Goal: Task Accomplishment & Management: Manage account settings

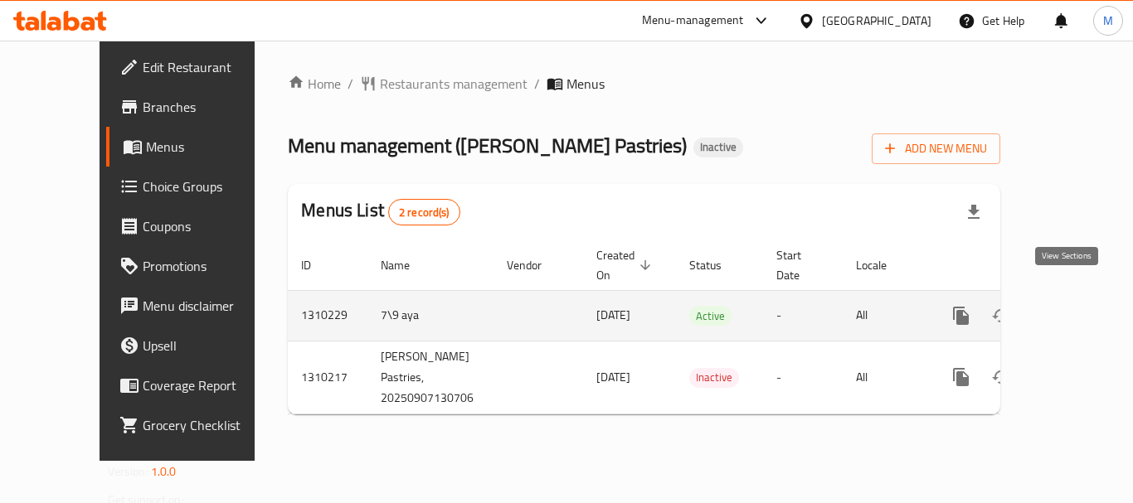
click at [1080, 296] on link "enhanced table" at bounding box center [1081, 316] width 40 height 40
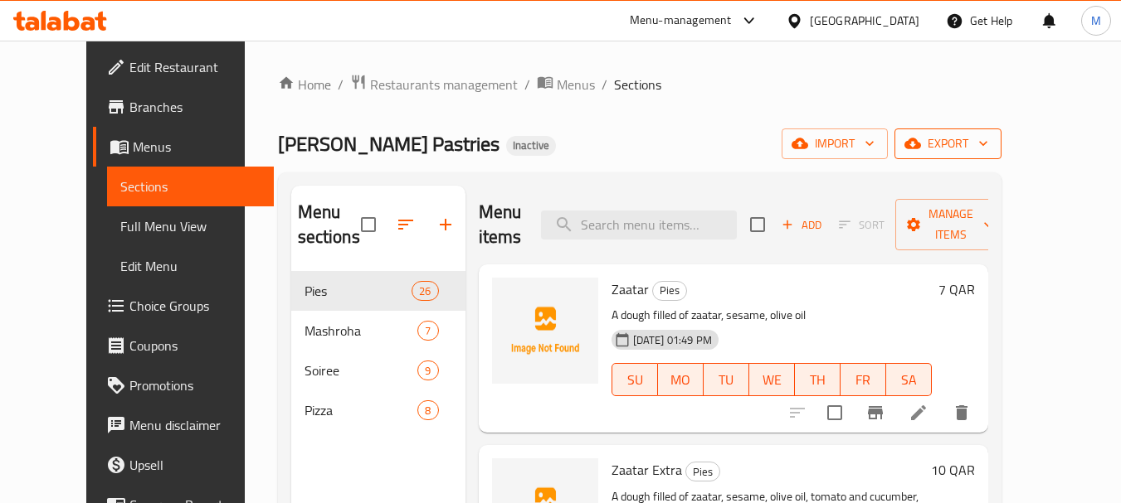
click at [988, 138] on span "export" at bounding box center [947, 144] width 80 height 21
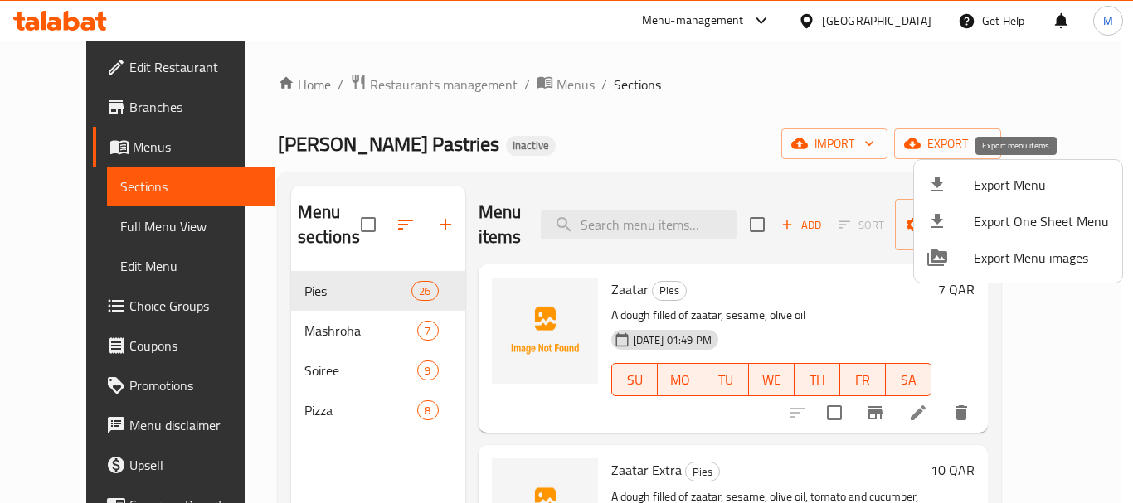
click at [980, 181] on span "Export Menu" at bounding box center [1041, 185] width 135 height 20
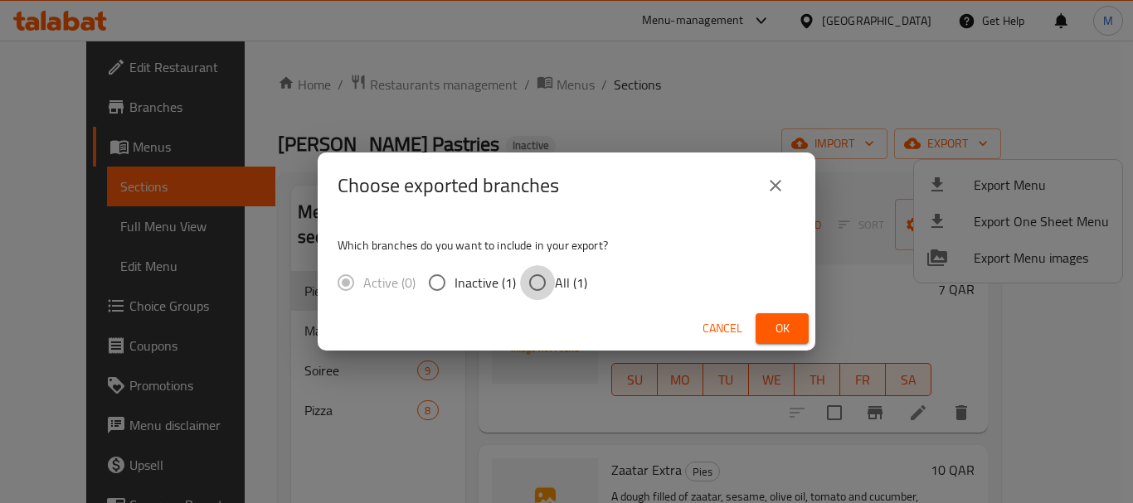
click at [529, 289] on input "All (1)" at bounding box center [537, 282] width 35 height 35
radio input "true"
click at [778, 323] on span "Ok" at bounding box center [782, 329] width 27 height 21
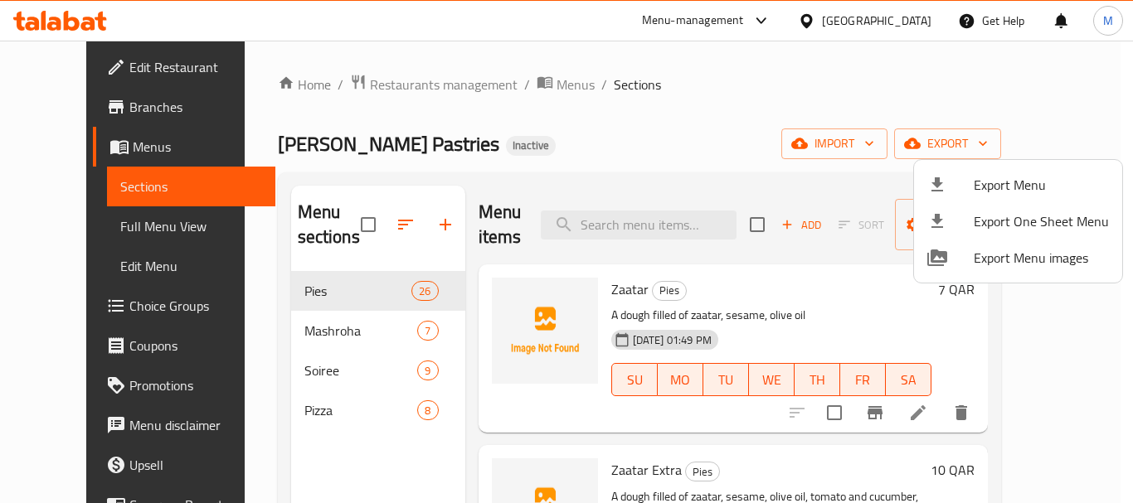
click at [654, 139] on div at bounding box center [566, 251] width 1133 height 503
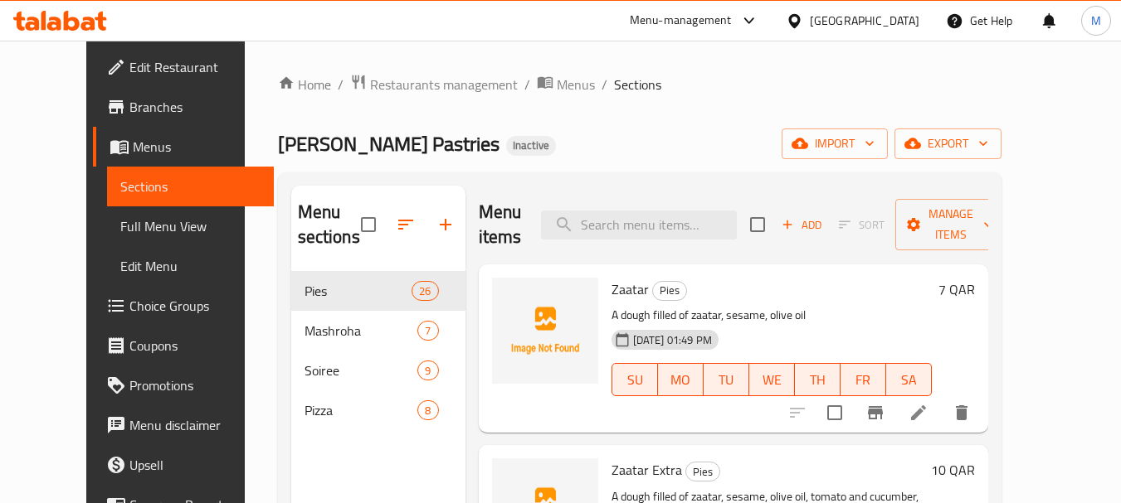
click at [120, 229] on span "Full Menu View" at bounding box center [190, 226] width 140 height 20
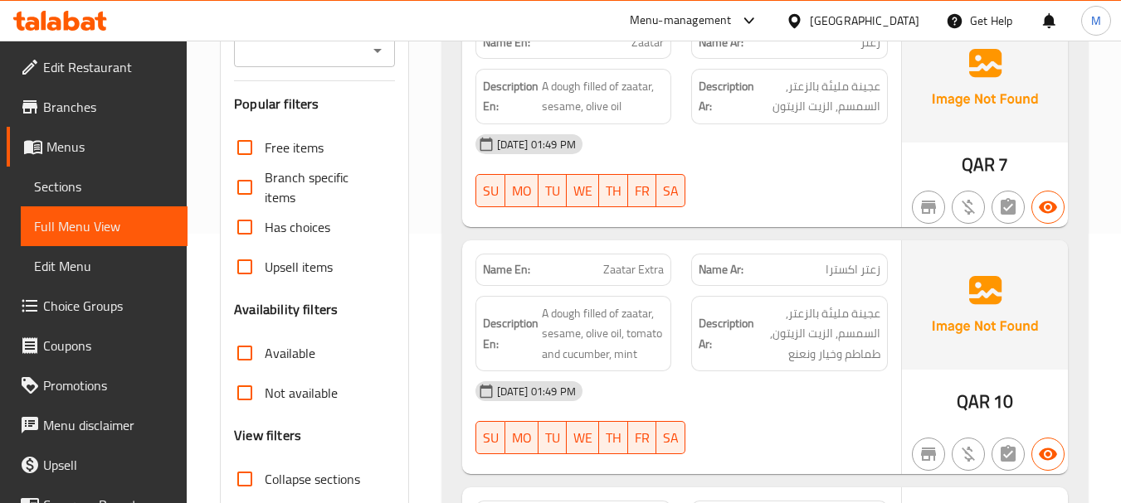
scroll to position [581, 0]
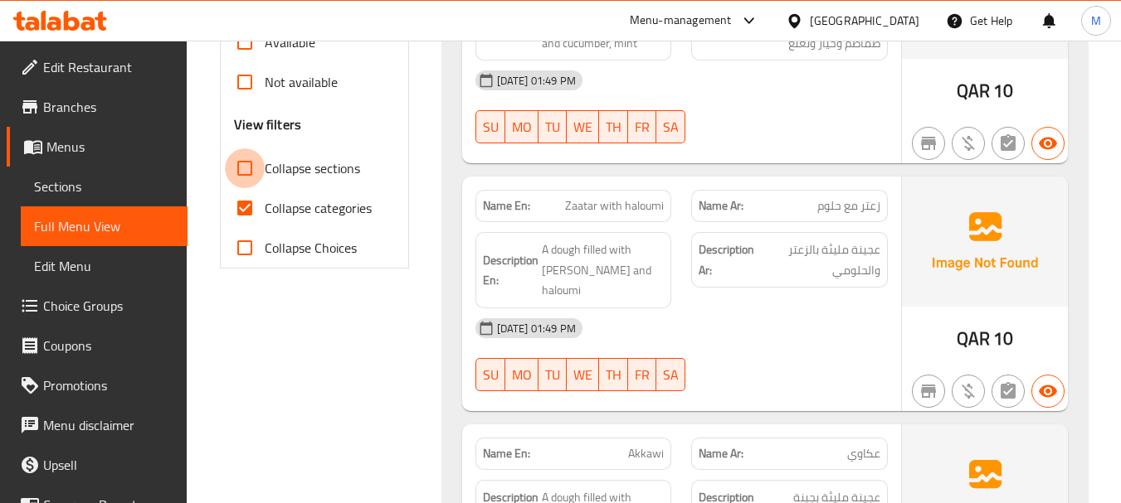
click at [252, 171] on input "Collapse sections" at bounding box center [245, 168] width 40 height 40
checkbox input "true"
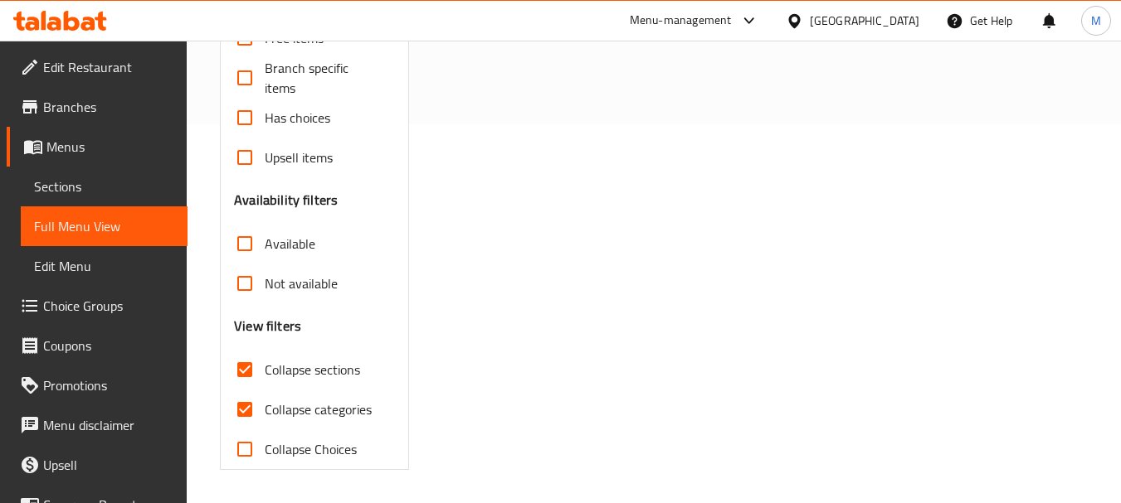
click at [258, 390] on input "Collapse categories" at bounding box center [245, 410] width 40 height 40
checkbox input "false"
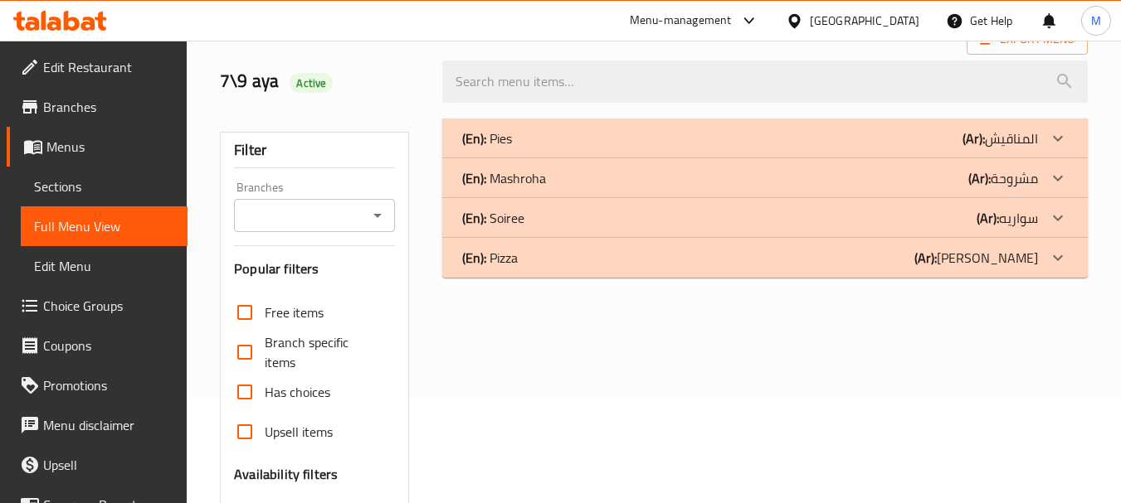
scroll to position [0, 0]
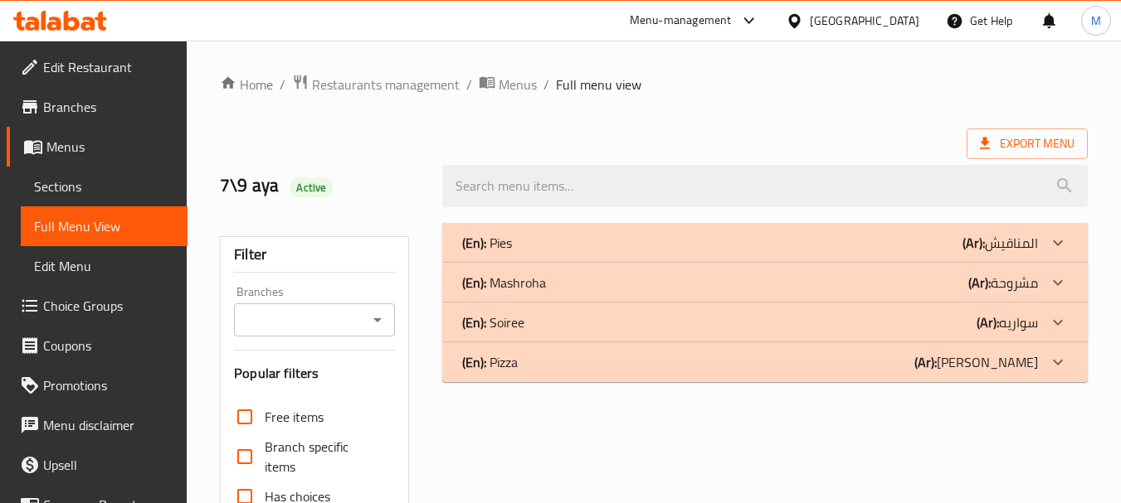
click at [506, 248] on p "(En): Pies" at bounding box center [487, 243] width 50 height 20
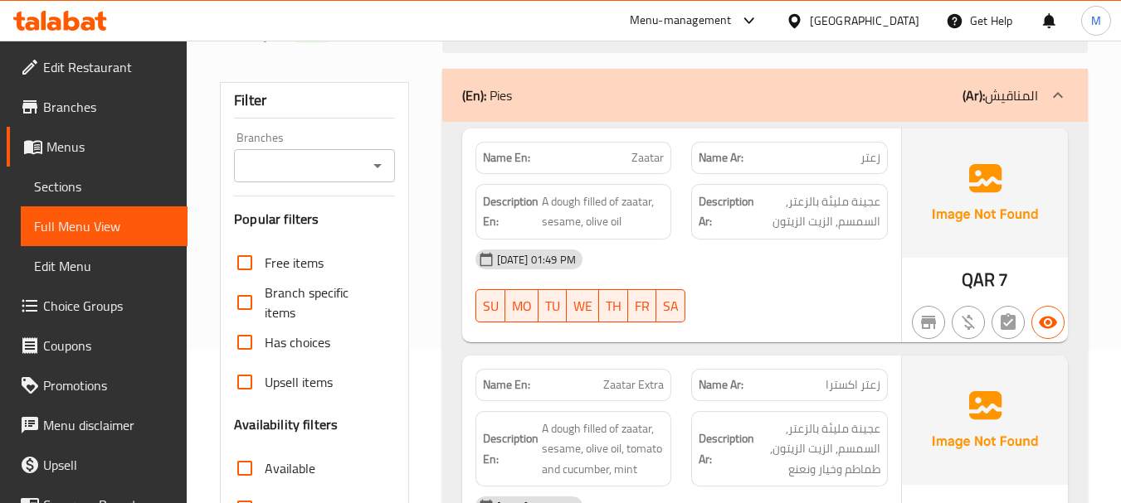
scroll to position [166, 0]
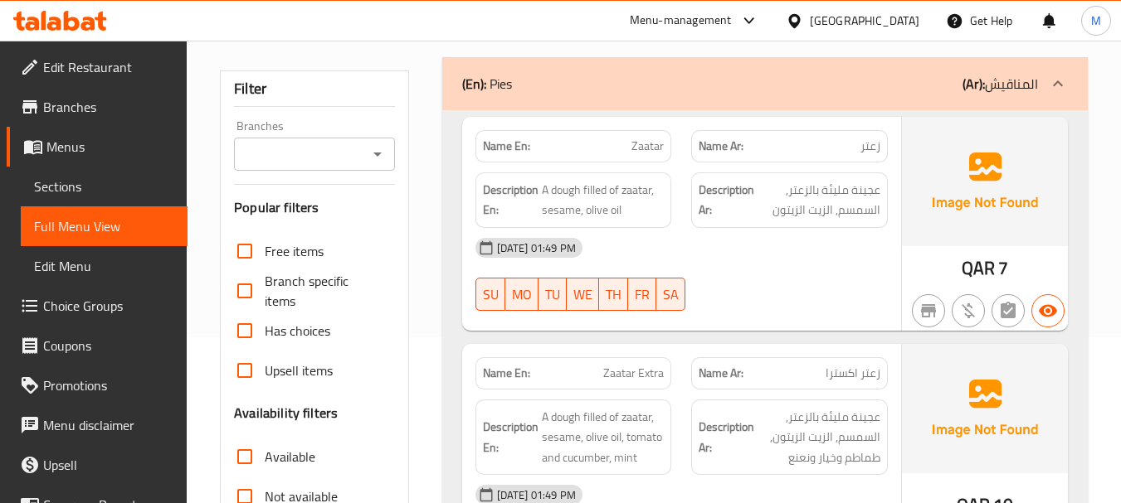
click at [743, 276] on div "07-09-2025 01:49 PM SU MO TU WE TH FR SA" at bounding box center [681, 274] width 432 height 93
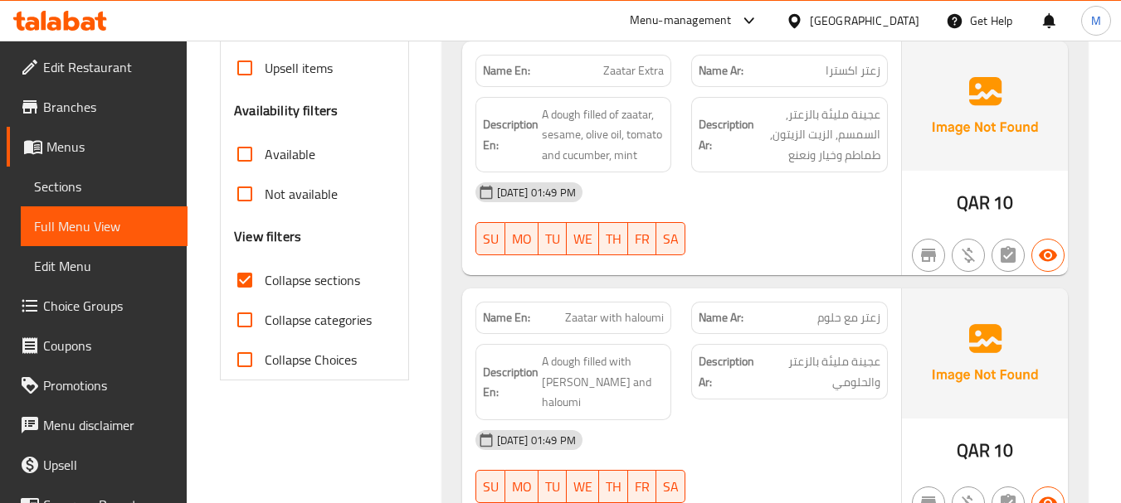
scroll to position [498, 0]
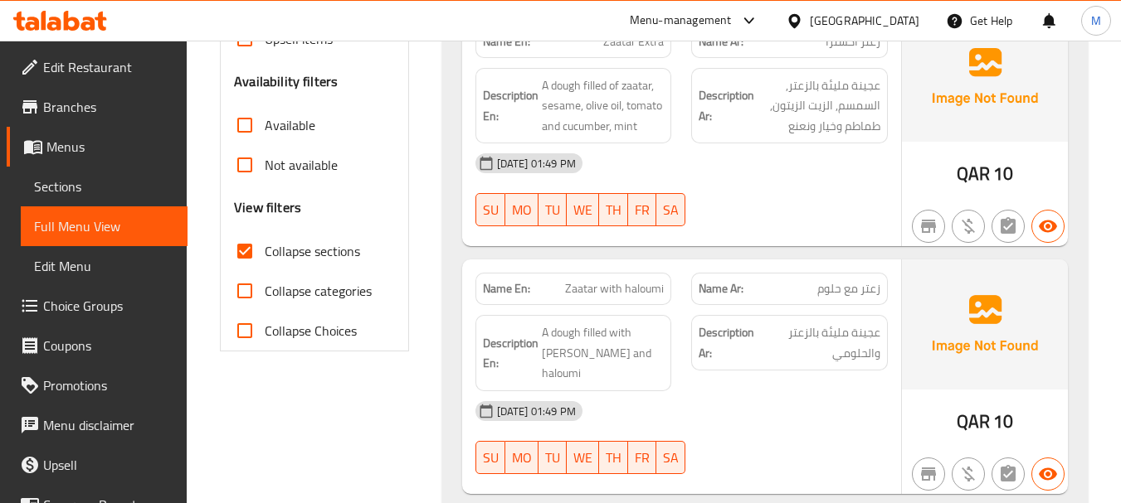
click at [717, 411] on div "07-09-2025 01:49 PM SU MO TU WE TH FR SA" at bounding box center [681, 437] width 432 height 93
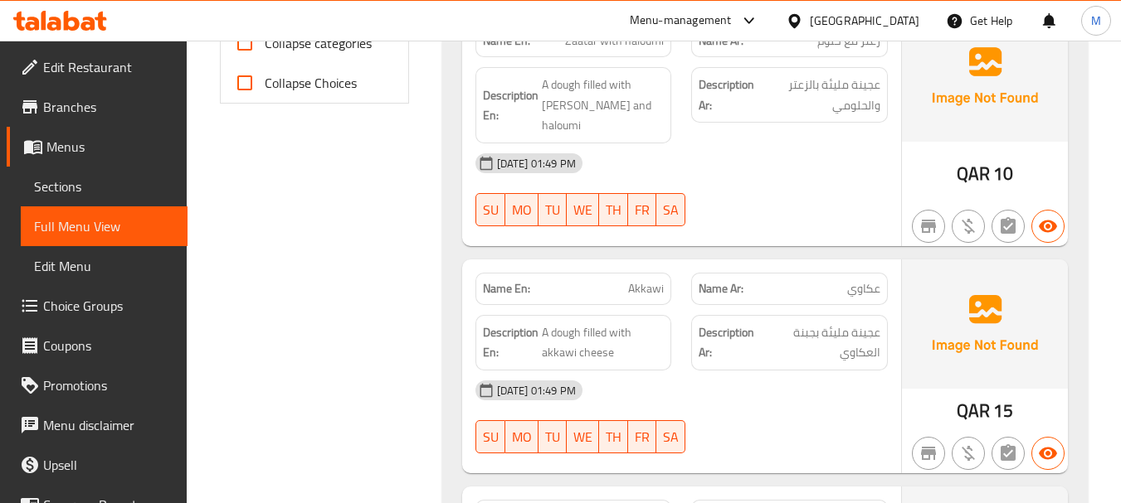
scroll to position [747, 0]
click at [768, 370] on div "07-09-2025 01:49 PM" at bounding box center [681, 390] width 432 height 40
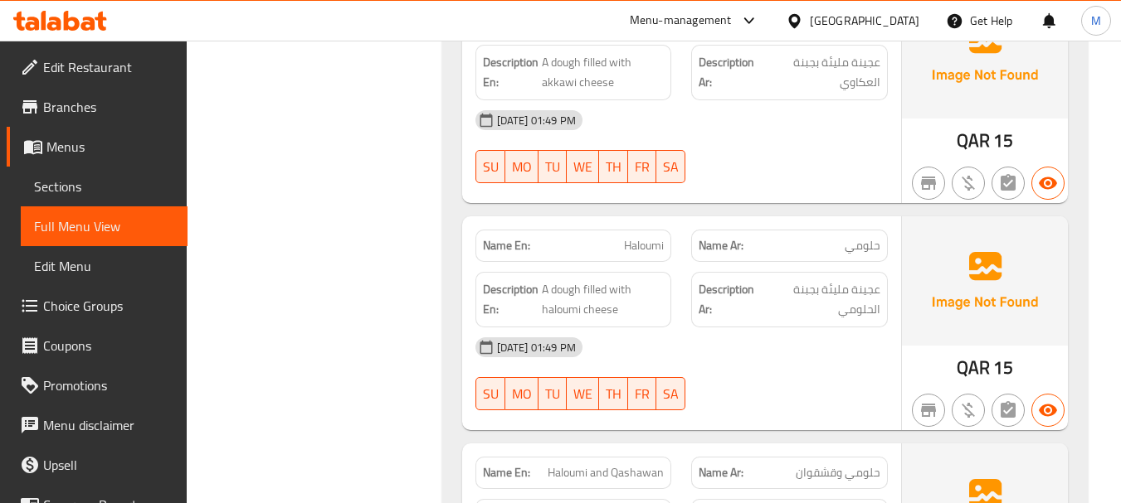
scroll to position [1078, 0]
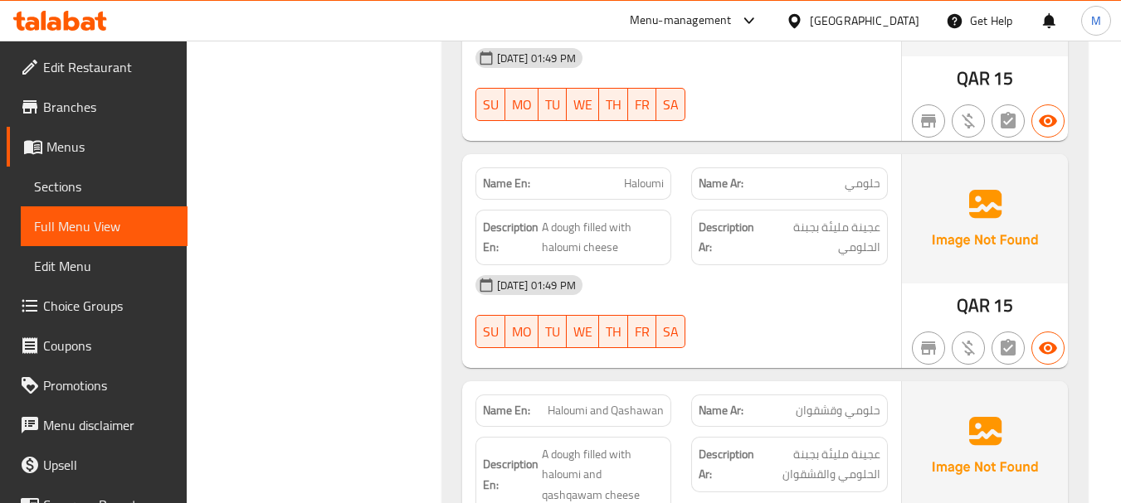
click at [789, 307] on div "07-09-2025 01:49 PM SU MO TU WE TH FR SA" at bounding box center [681, 311] width 432 height 93
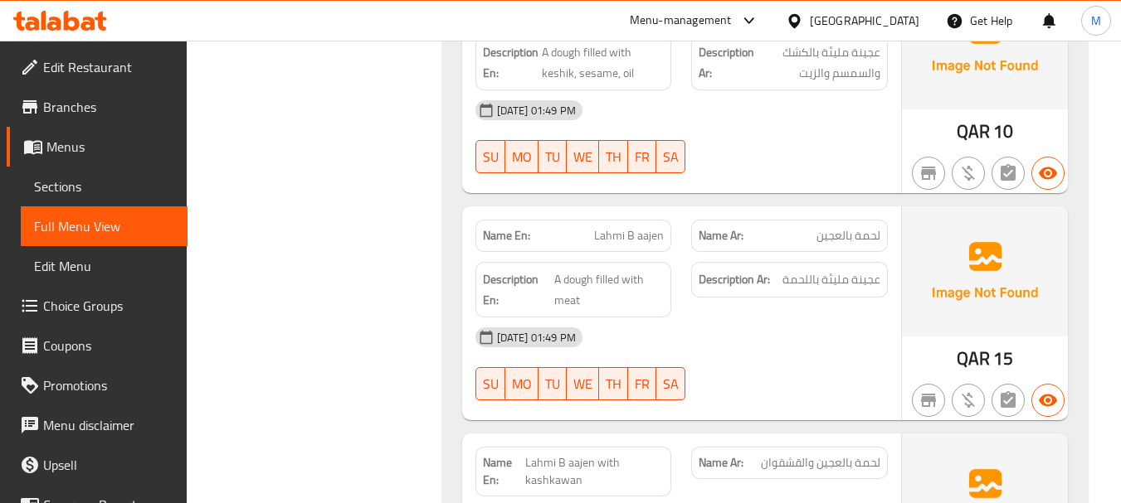
scroll to position [2654, 0]
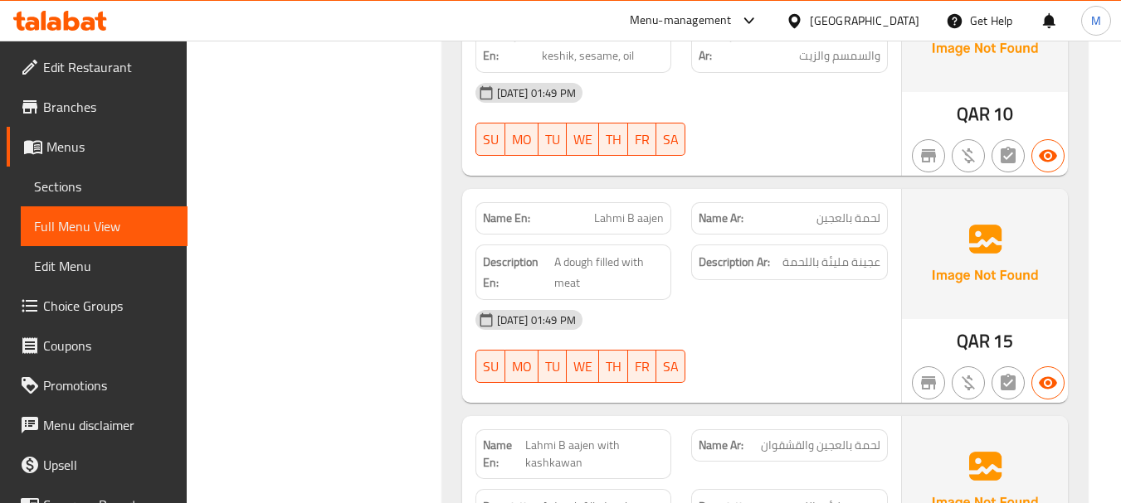
click at [654, 309] on div "07-09-2025 01:49 PM" at bounding box center [681, 320] width 432 height 40
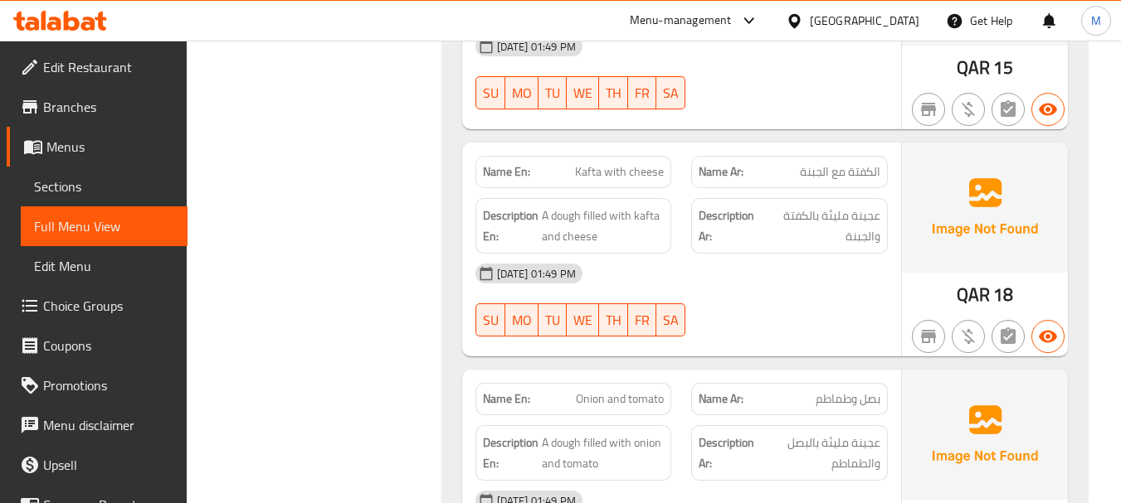
scroll to position [3401, 0]
click at [732, 278] on div "07-09-2025 01:49 PM SU MO TU WE TH FR SA" at bounding box center [681, 299] width 432 height 93
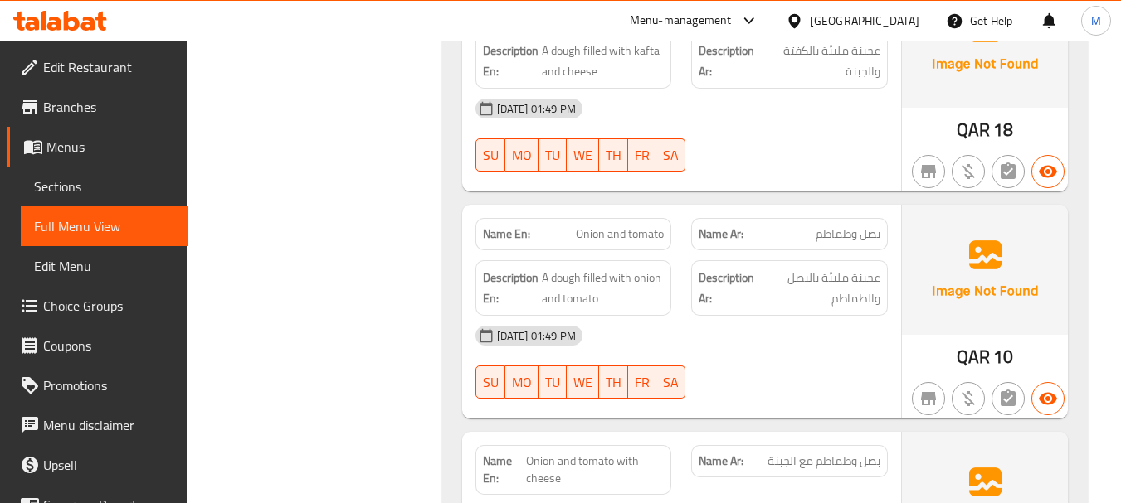
scroll to position [3567, 0]
click at [721, 323] on div "07-09-2025 01:49 PM" at bounding box center [681, 334] width 432 height 40
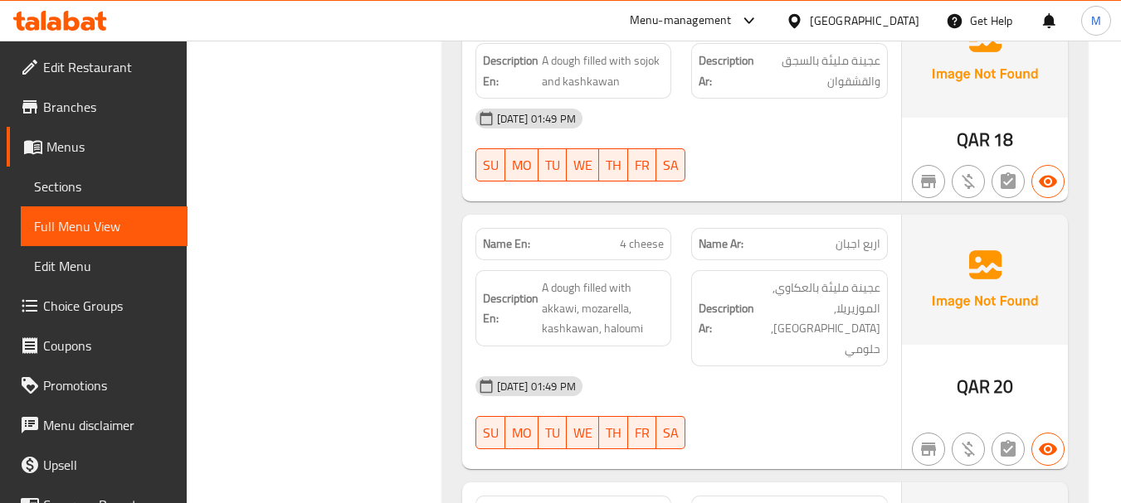
scroll to position [5171, 0]
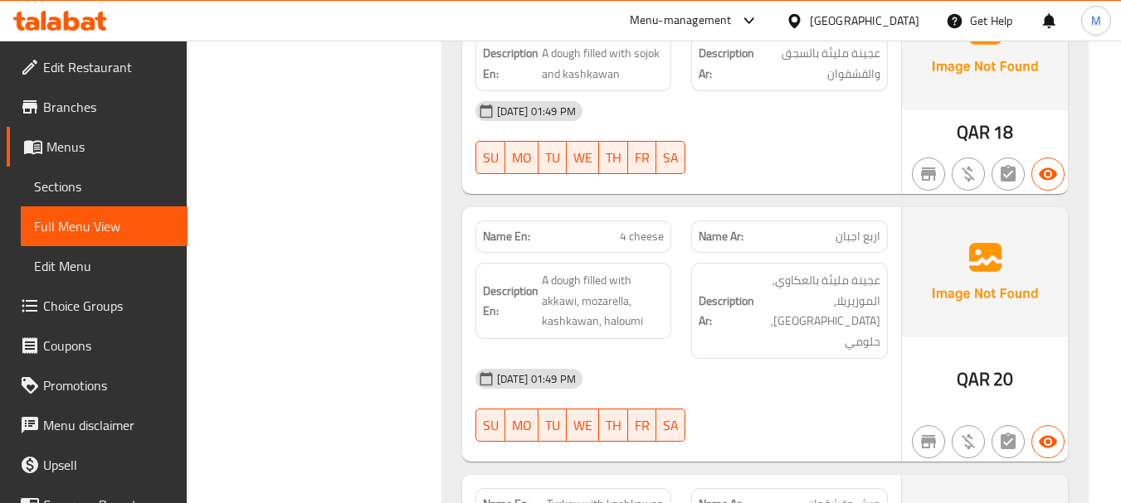
click at [776, 364] on div "07-09-2025 01:49 PM SU MO TU WE TH FR SA" at bounding box center [681, 405] width 432 height 93
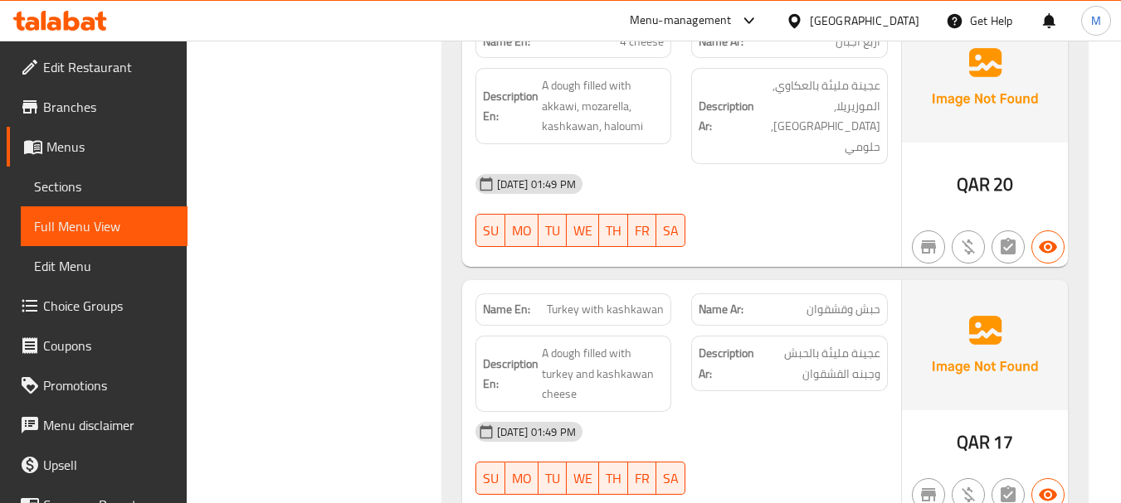
scroll to position [5420, 0]
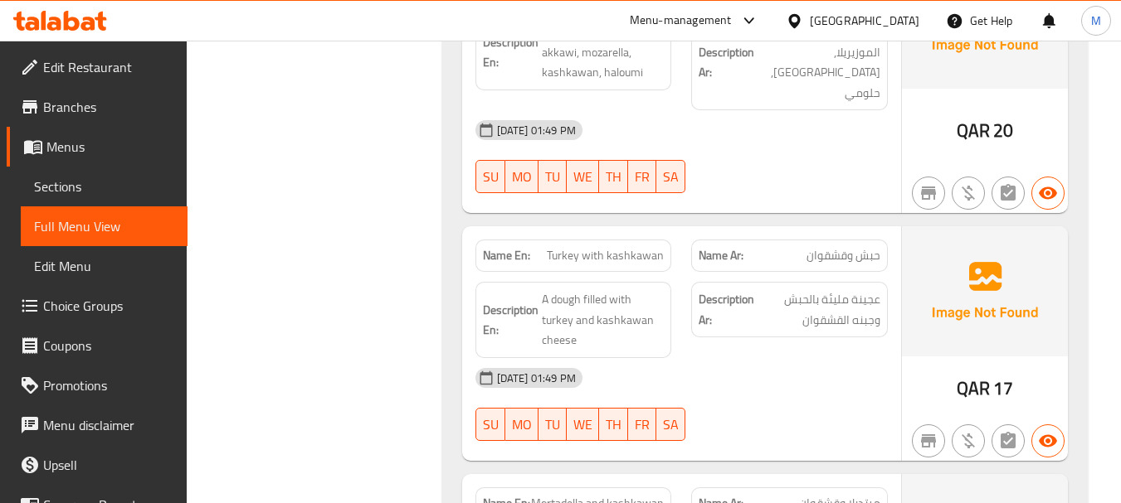
click at [759, 358] on div "07-09-2025 01:49 PM SU MO TU WE TH FR SA" at bounding box center [681, 404] width 432 height 93
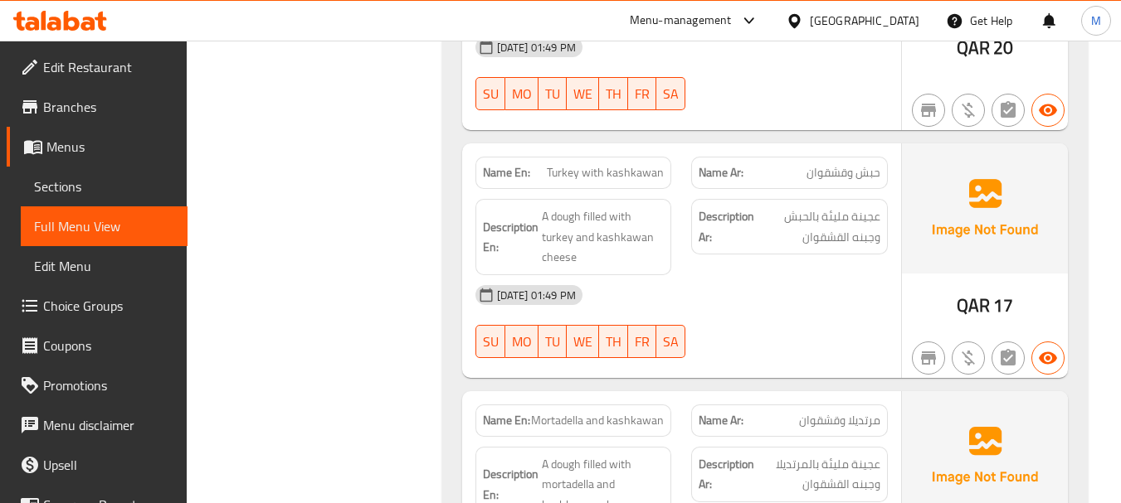
scroll to position [5585, 0]
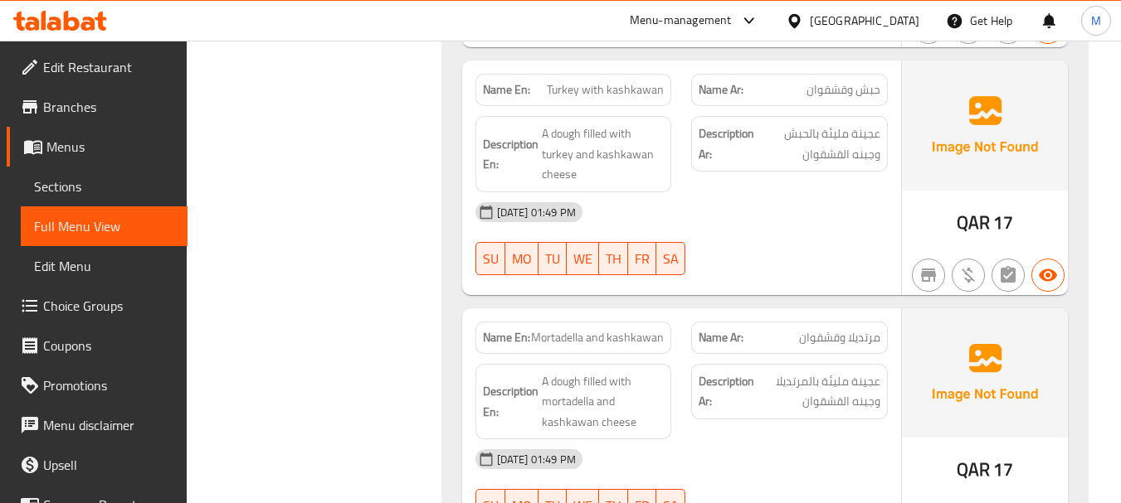
click at [726, 395] on div "Description Ar: عجينة مليئة بالمرتديلا وجبنه القشقوان" at bounding box center [789, 402] width 216 height 96
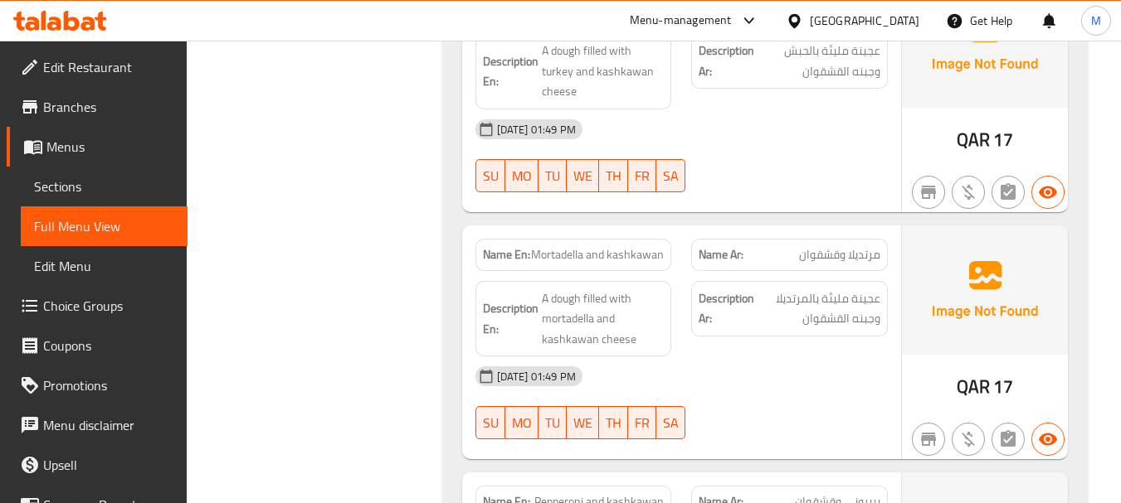
click at [750, 357] on div "07-09-2025 01:49 PM" at bounding box center [681, 377] width 432 height 40
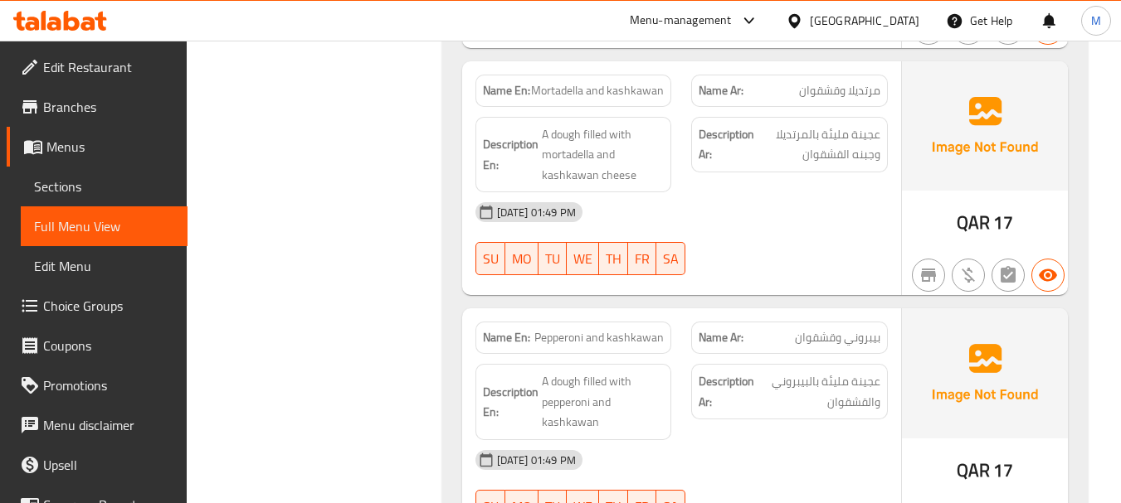
scroll to position [5834, 0]
click at [729, 439] on div "07-09-2025 01:49 PM" at bounding box center [681, 459] width 432 height 40
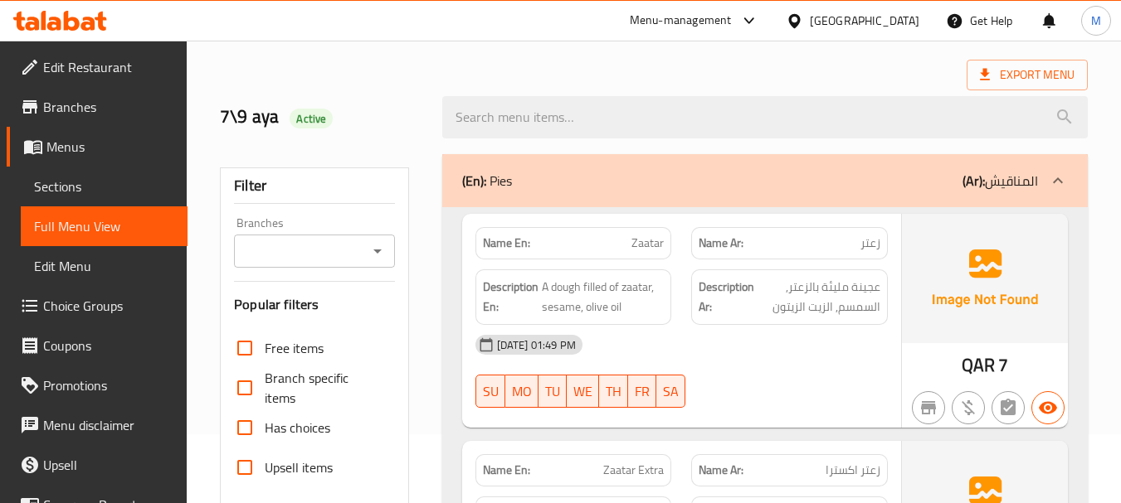
scroll to position [0, 0]
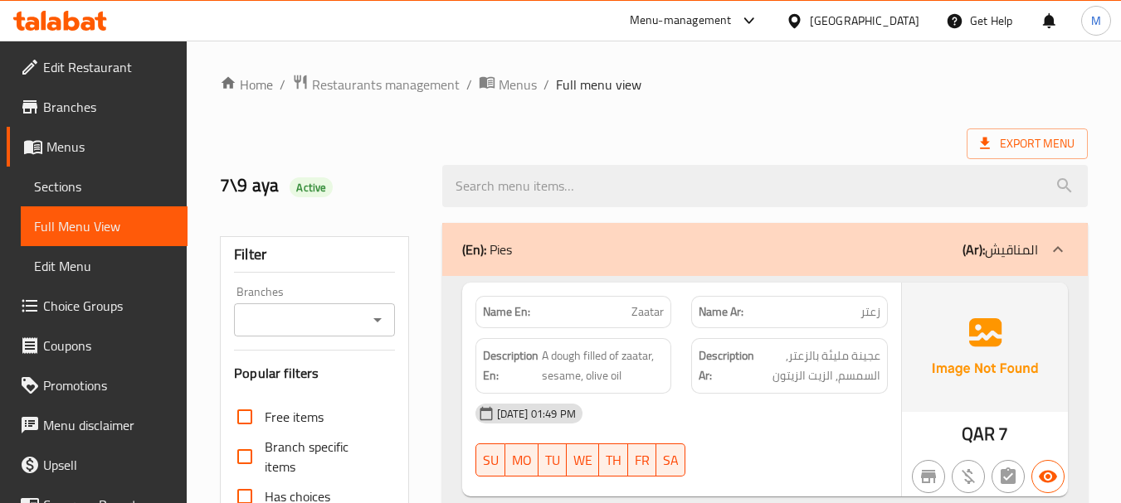
click at [505, 248] on p "(En): Pies" at bounding box center [487, 250] width 50 height 20
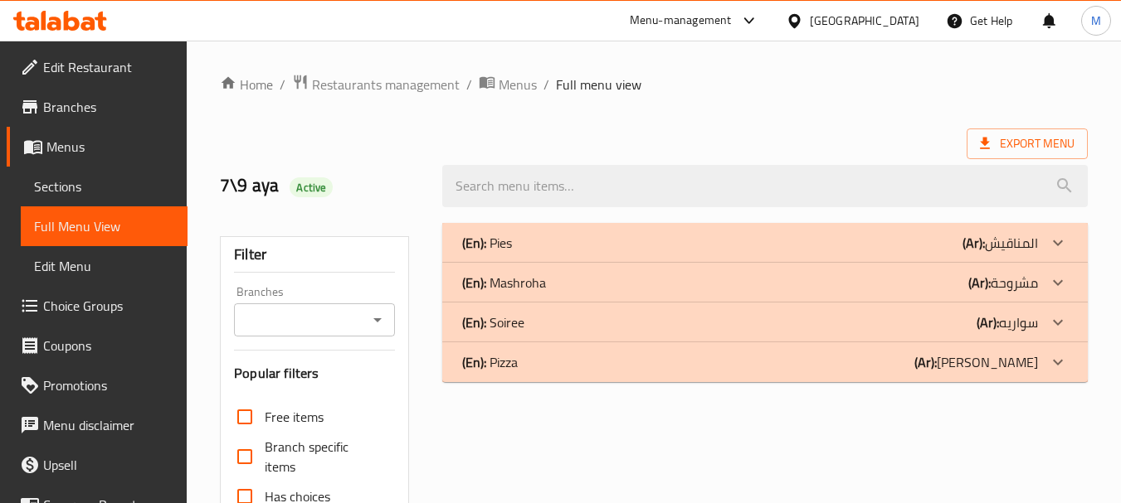
click at [523, 289] on p "(En): Mashroha" at bounding box center [504, 283] width 84 height 20
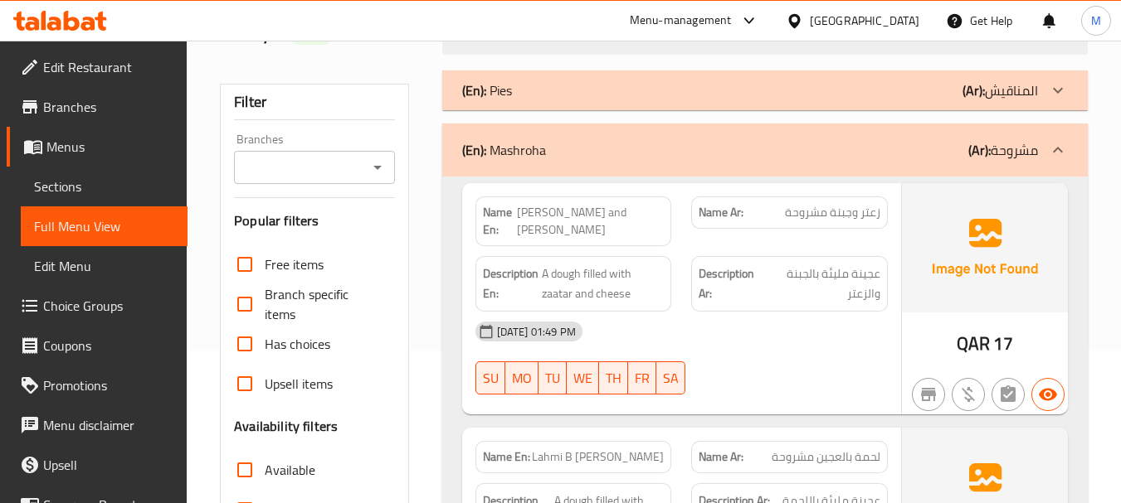
scroll to position [249, 0]
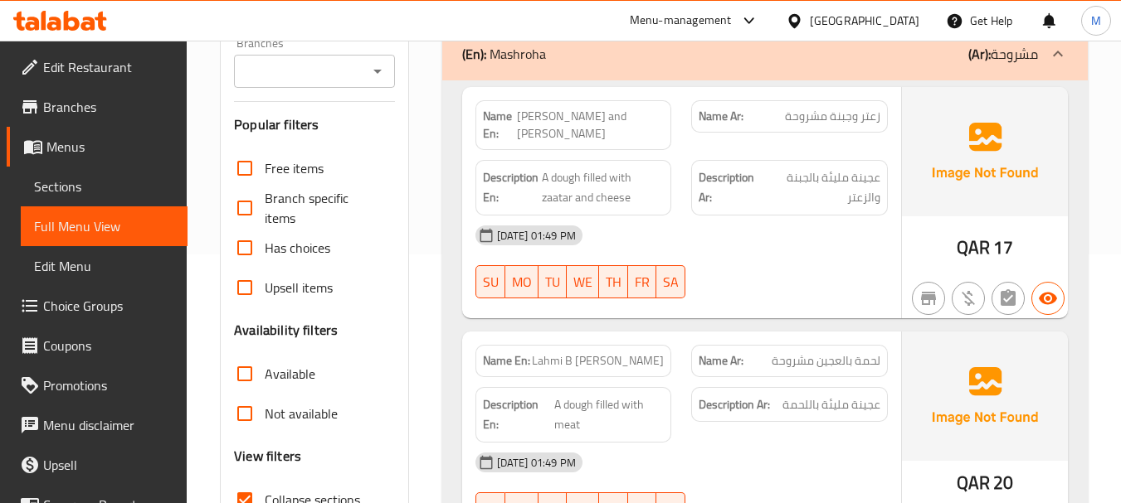
click at [834, 108] on span "زعتر وجبنة مشروحة" at bounding box center [832, 116] width 95 height 17
copy span "زعتر وجبنة مشروحة"
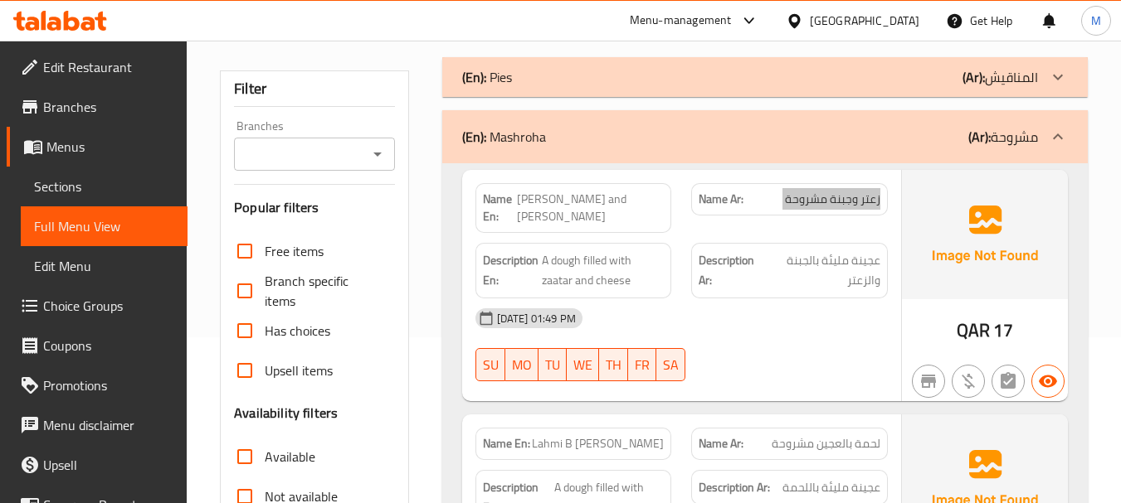
scroll to position [83, 0]
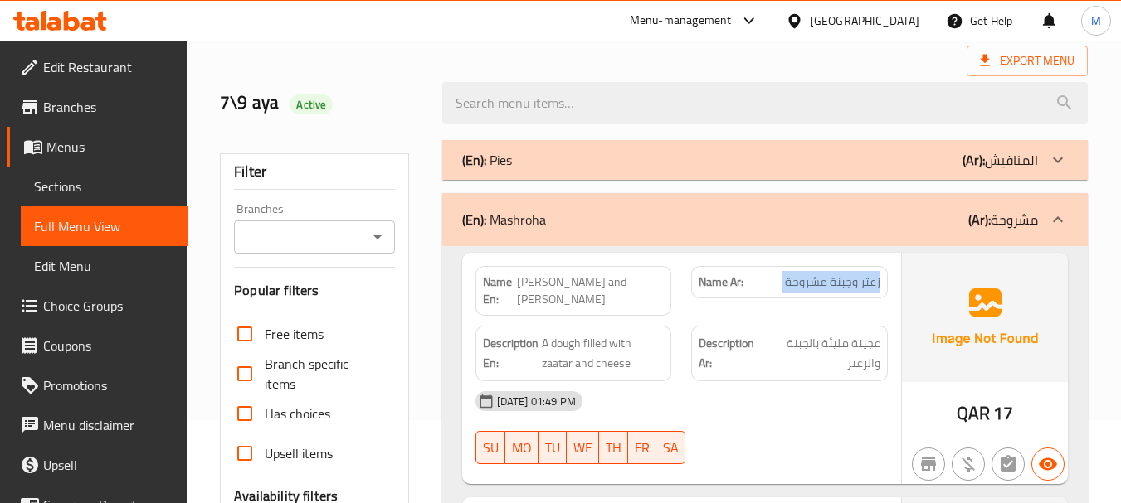
click at [800, 227] on div "(En): Mashroha (Ar): مشروحة" at bounding box center [750, 220] width 576 height 20
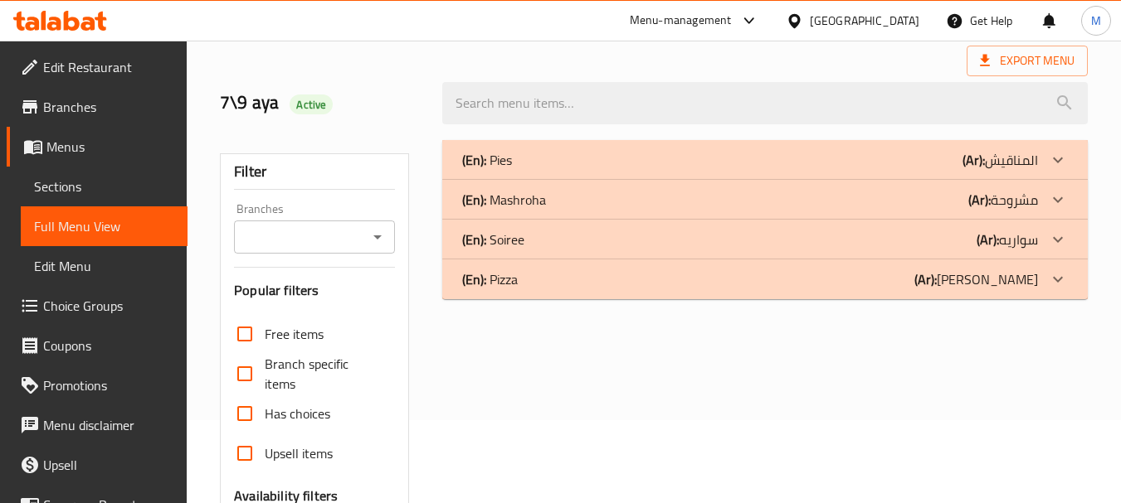
click at [712, 238] on div "(En): Soiree (Ar): سواريه" at bounding box center [750, 240] width 576 height 20
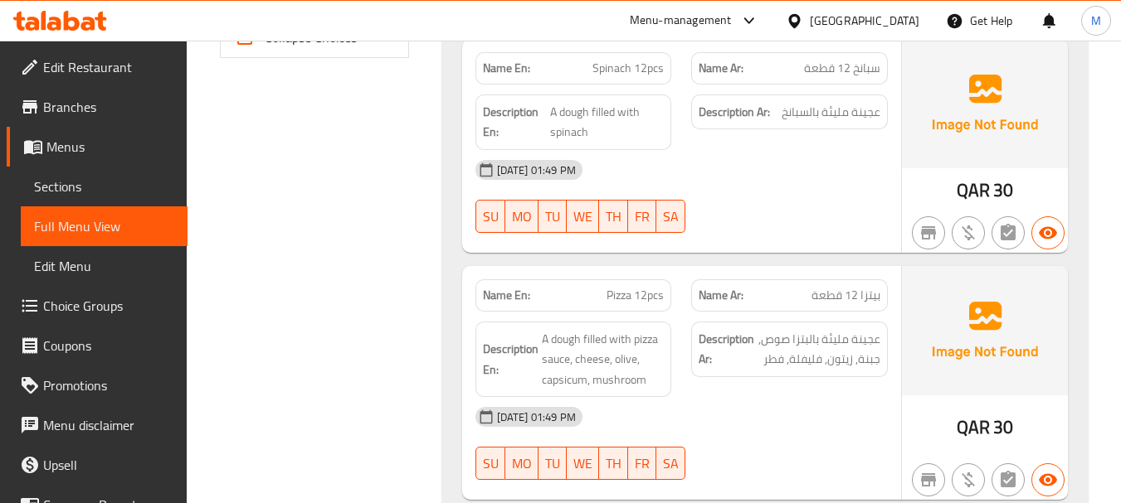
scroll to position [829, 0]
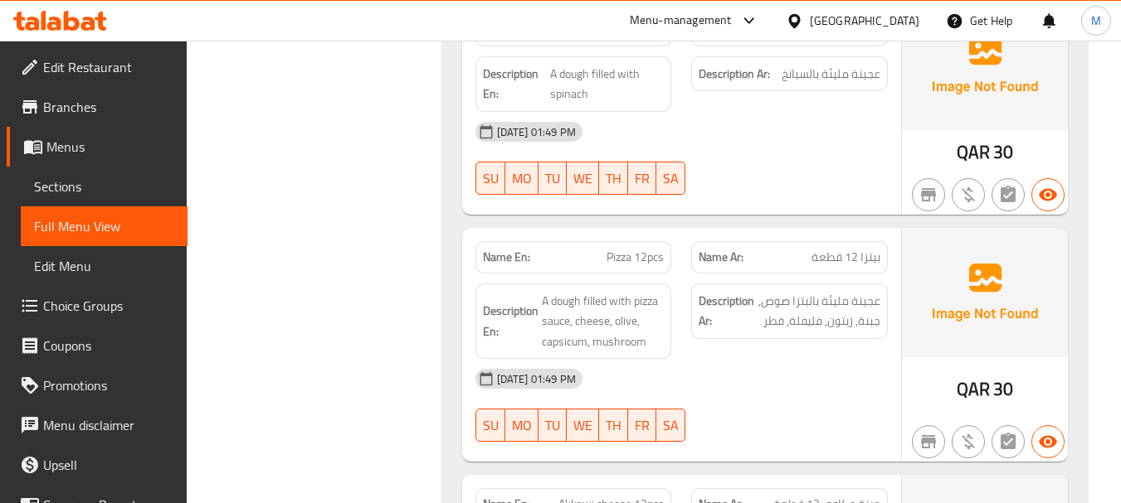
click at [691, 372] on div "07-09-2025 01:49 PM" at bounding box center [681, 379] width 432 height 40
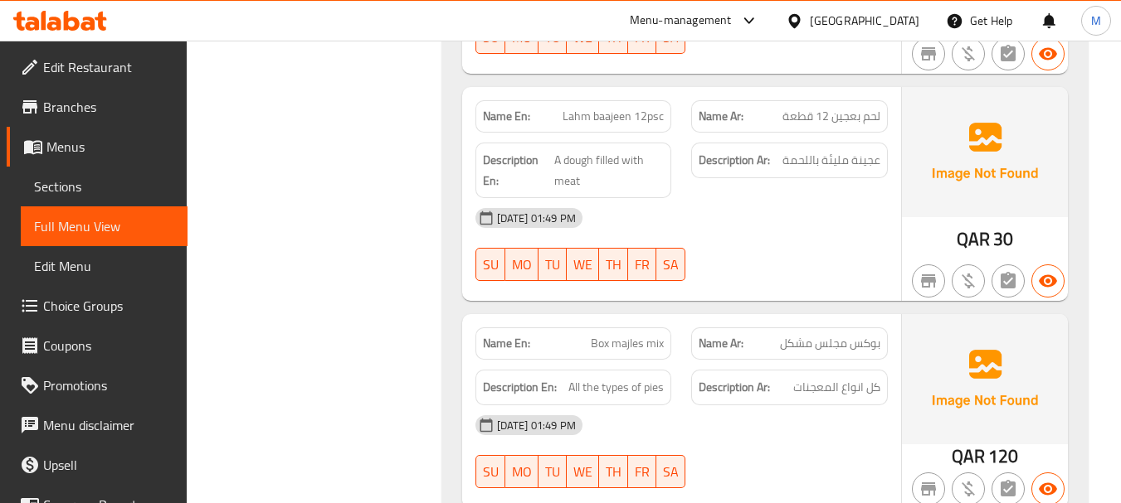
scroll to position [1991, 0]
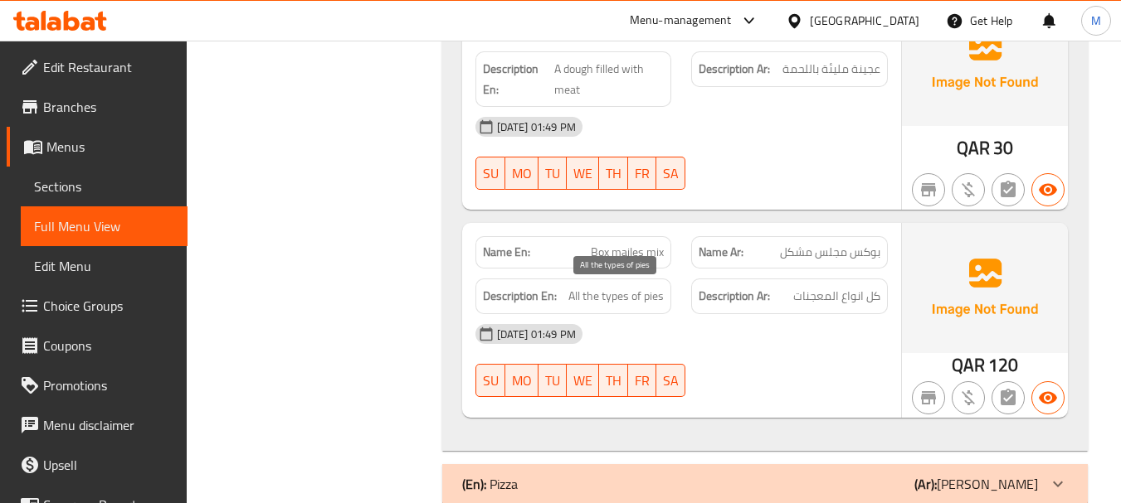
click at [659, 298] on span "All the types of pies" at bounding box center [615, 296] width 95 height 21
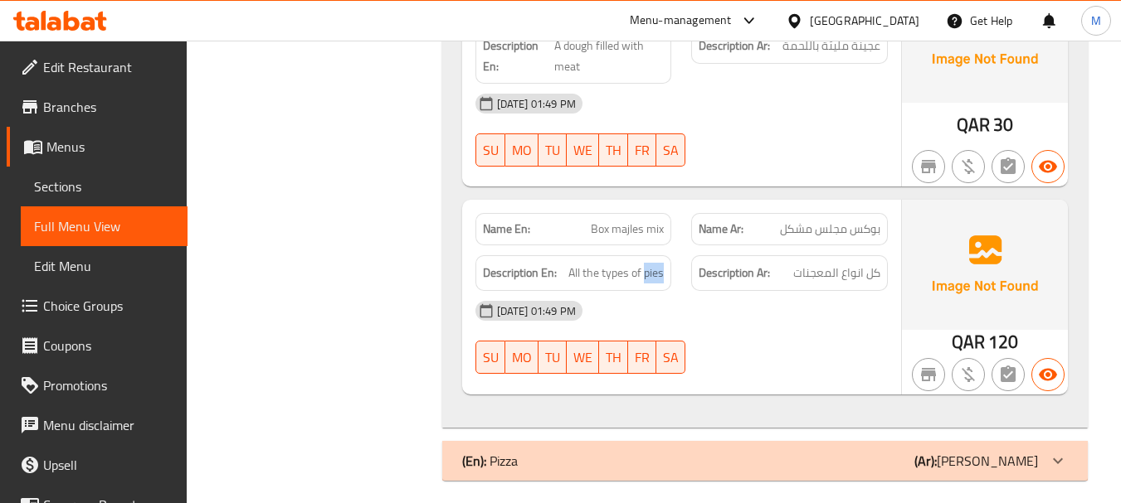
scroll to position [1942, 0]
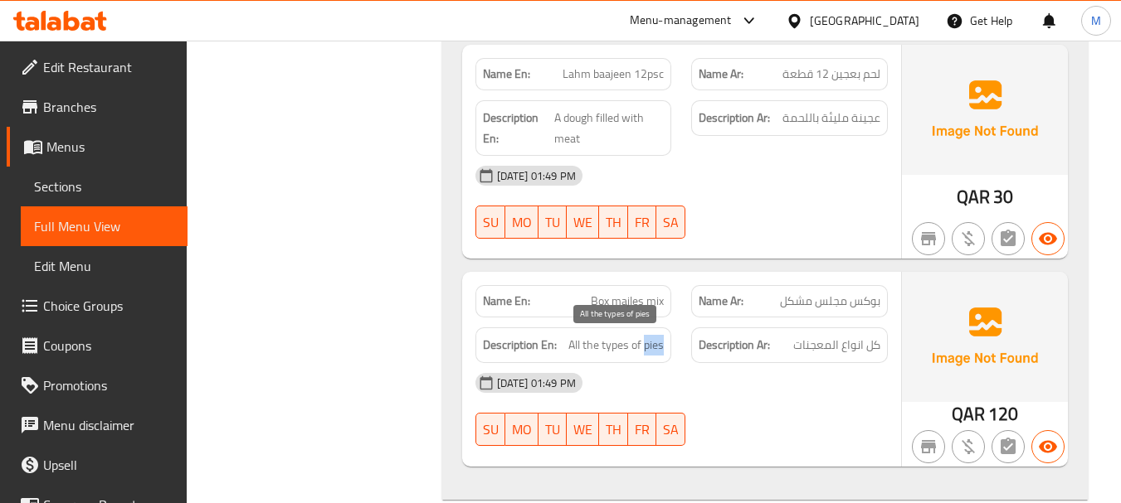
click at [657, 348] on span "All the types of pies" at bounding box center [615, 345] width 95 height 21
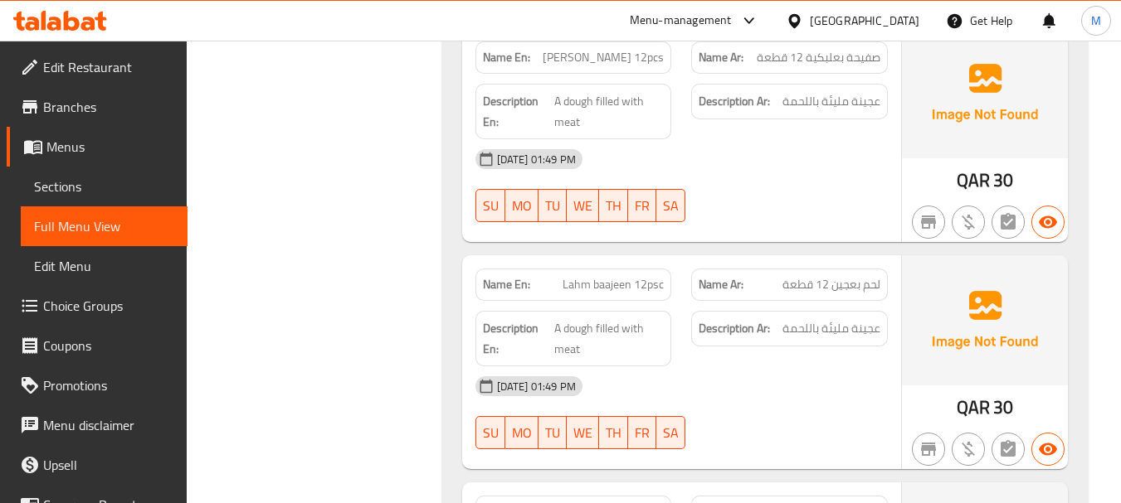
scroll to position [1908, 0]
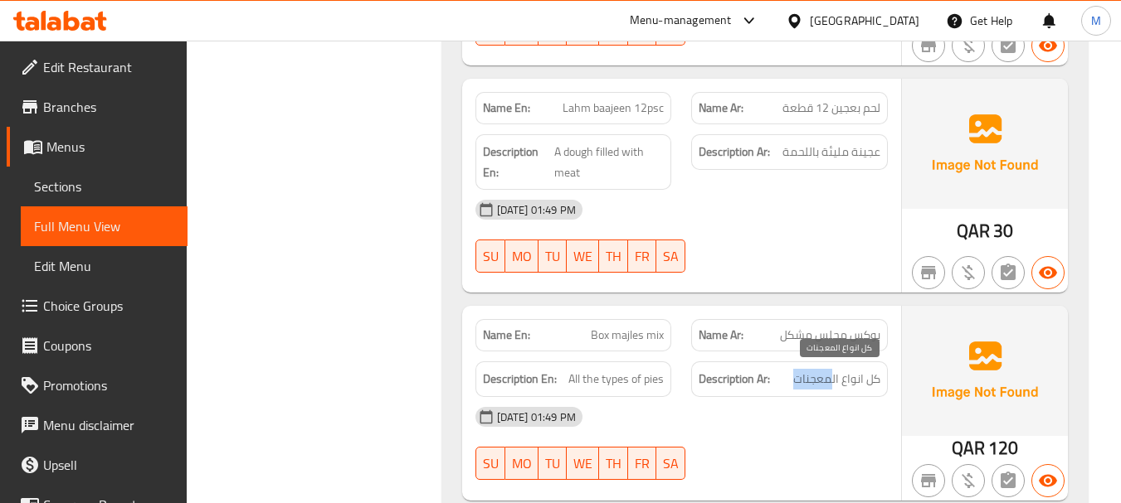
drag, startPoint x: 795, startPoint y: 381, endPoint x: 829, endPoint y: 380, distance: 34.0
click at [829, 380] on span "كل انواع المعجنات" at bounding box center [836, 379] width 87 height 21
copy span "معجنات"
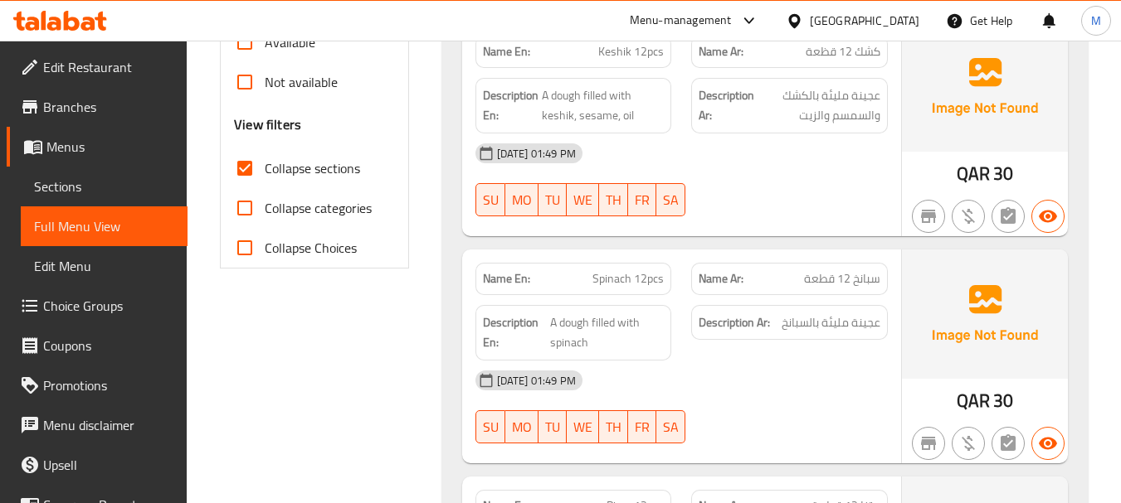
scroll to position [0, 0]
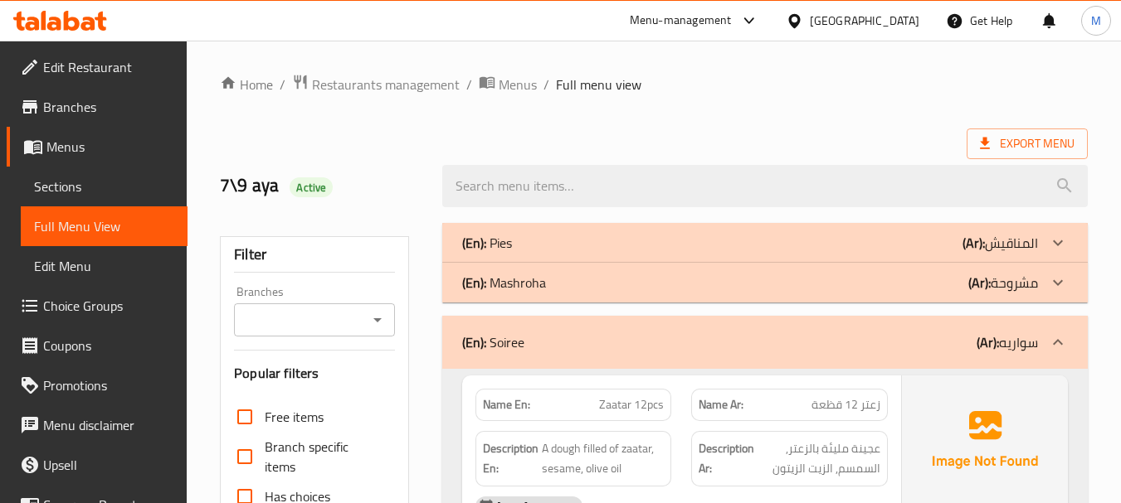
click at [508, 333] on p "(En): Soiree" at bounding box center [493, 343] width 62 height 20
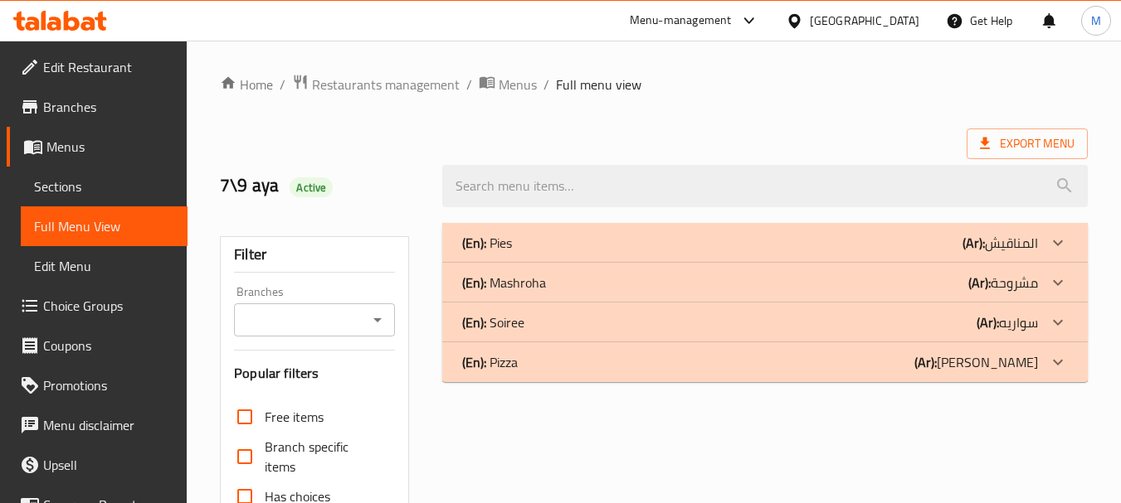
click at [505, 359] on p "(En): Pizza" at bounding box center [490, 363] width 56 height 20
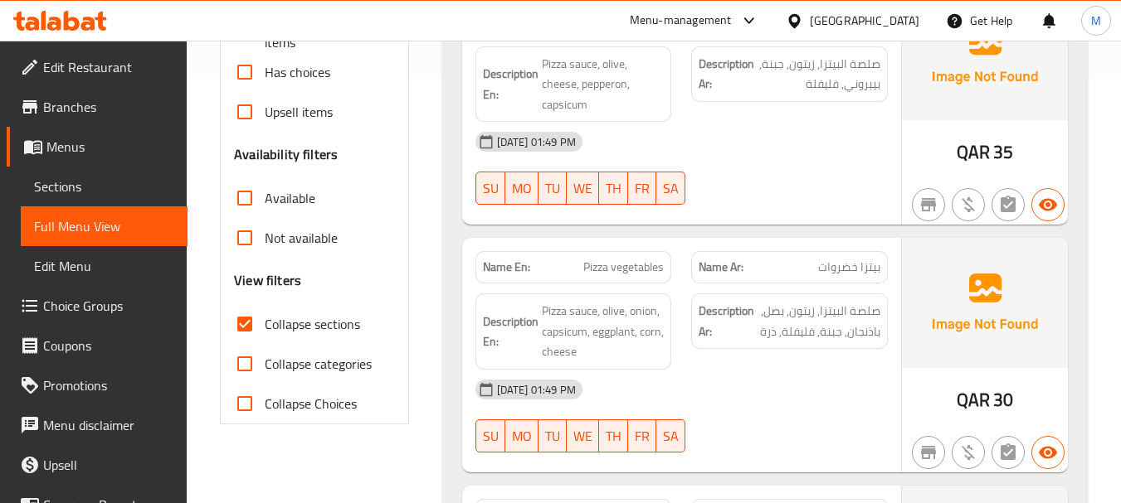
scroll to position [332, 0]
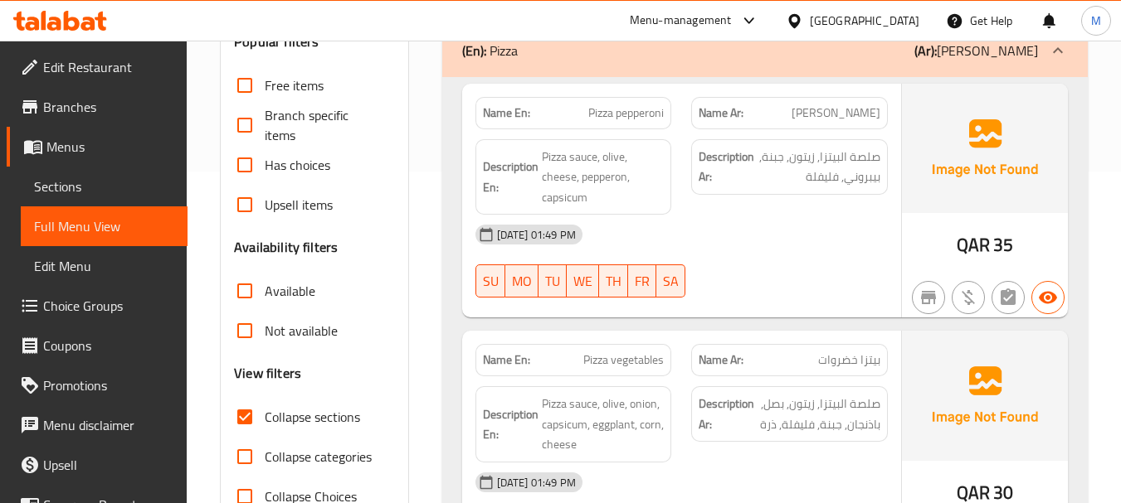
click at [755, 266] on div "07-09-2025 01:49 PM SU MO TU WE TH FR SA" at bounding box center [681, 261] width 432 height 93
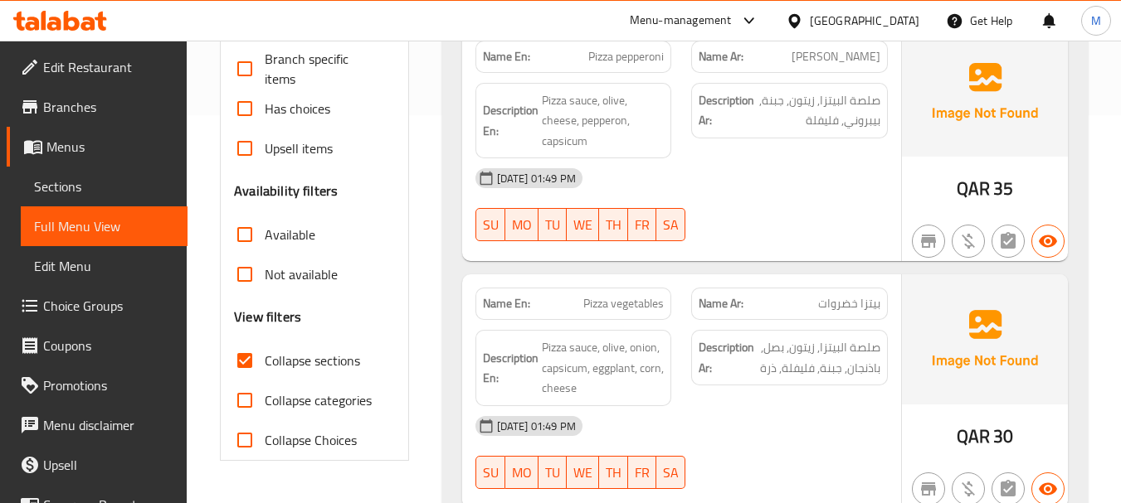
scroll to position [415, 0]
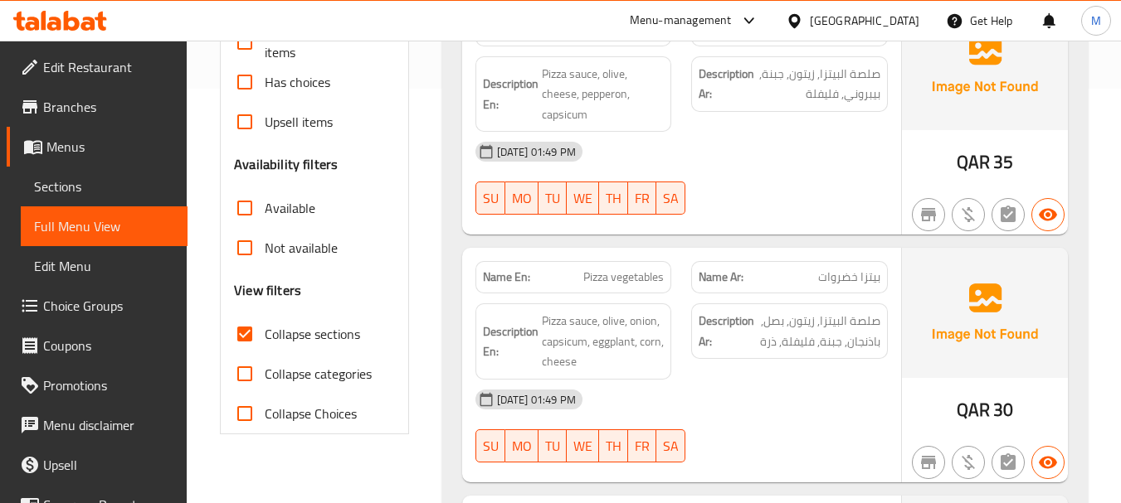
click at [774, 380] on div "07-09-2025 01:49 PM" at bounding box center [681, 400] width 432 height 40
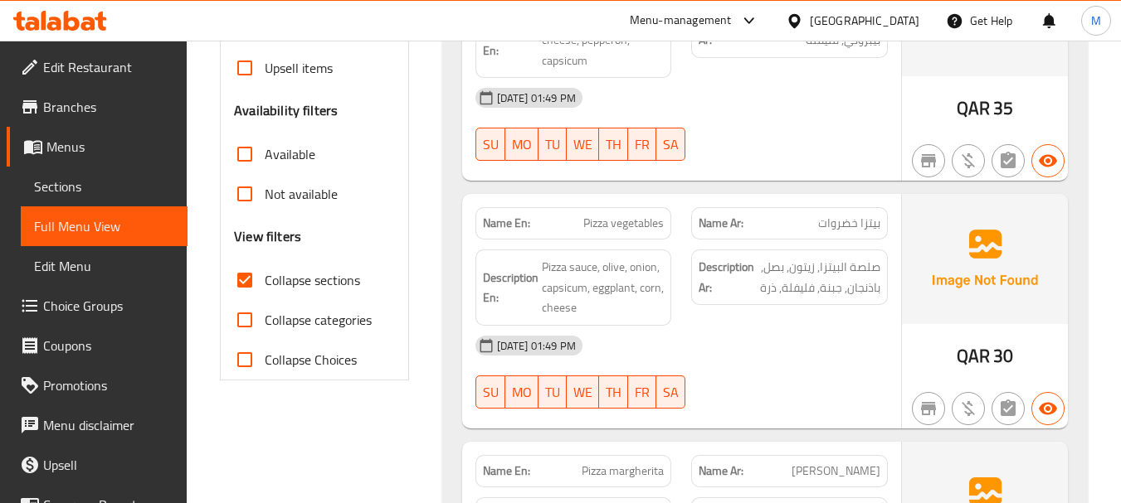
scroll to position [498, 0]
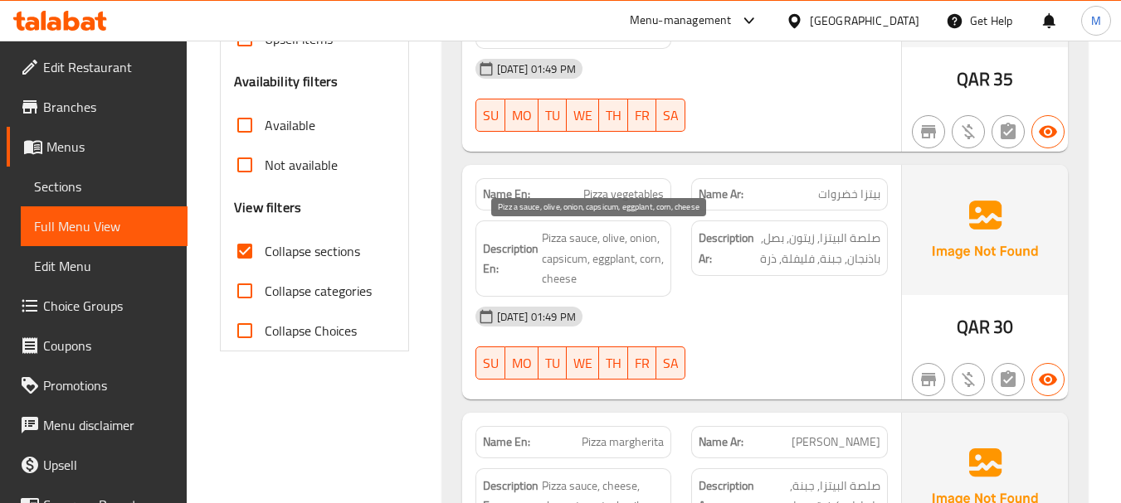
click at [579, 251] on span "Pizza sauce, olive, onion, capsicum, eggplant, corn, cheese" at bounding box center [603, 258] width 123 height 61
copy span "Pizza sauce, olive, onion, capsicum, eggplant, corn, cheese"
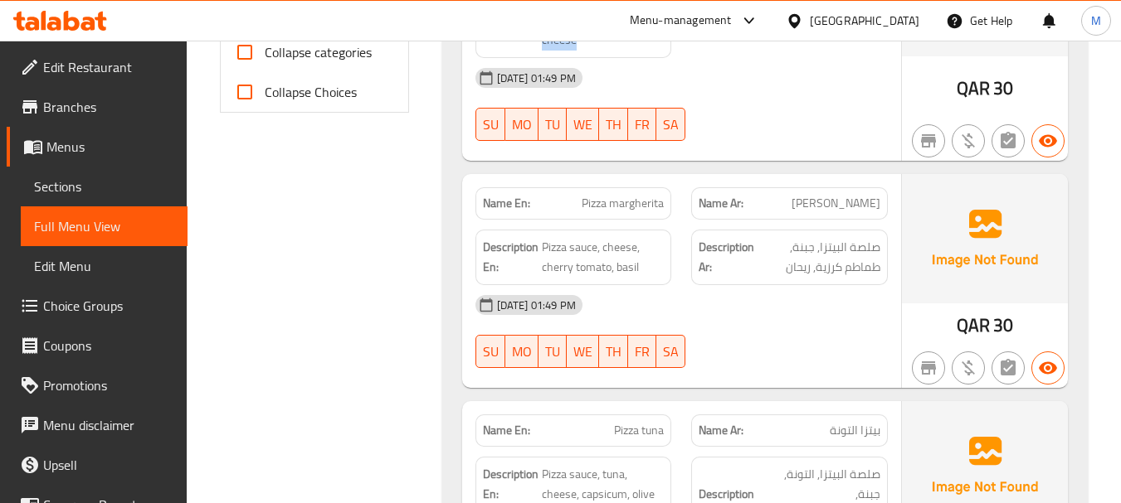
scroll to position [747, 0]
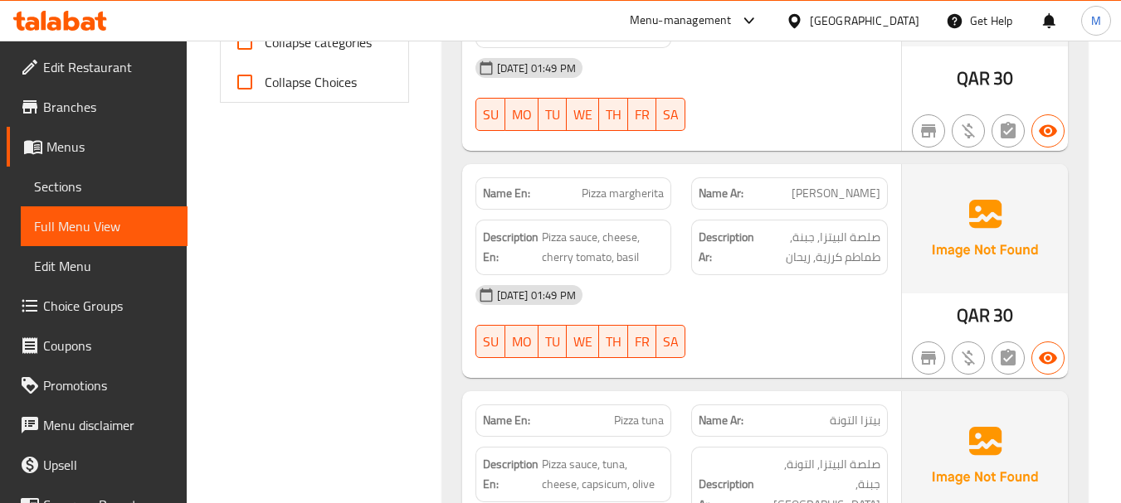
click at [743, 329] on div "07-09-2025 01:49 PM SU MO TU WE TH FR SA" at bounding box center [681, 321] width 432 height 93
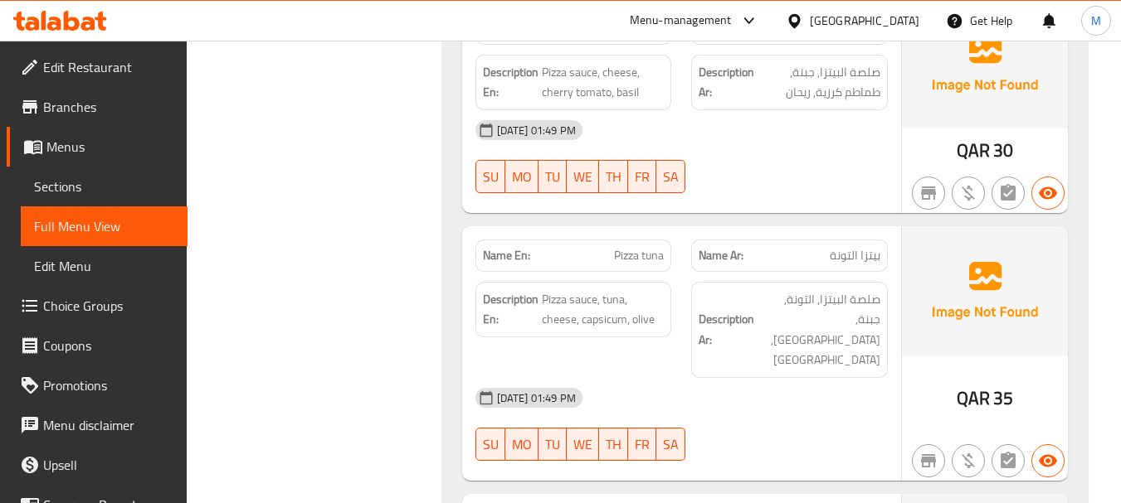
scroll to position [912, 0]
click at [776, 377] on div "07-09-2025 01:49 PM" at bounding box center [681, 397] width 432 height 40
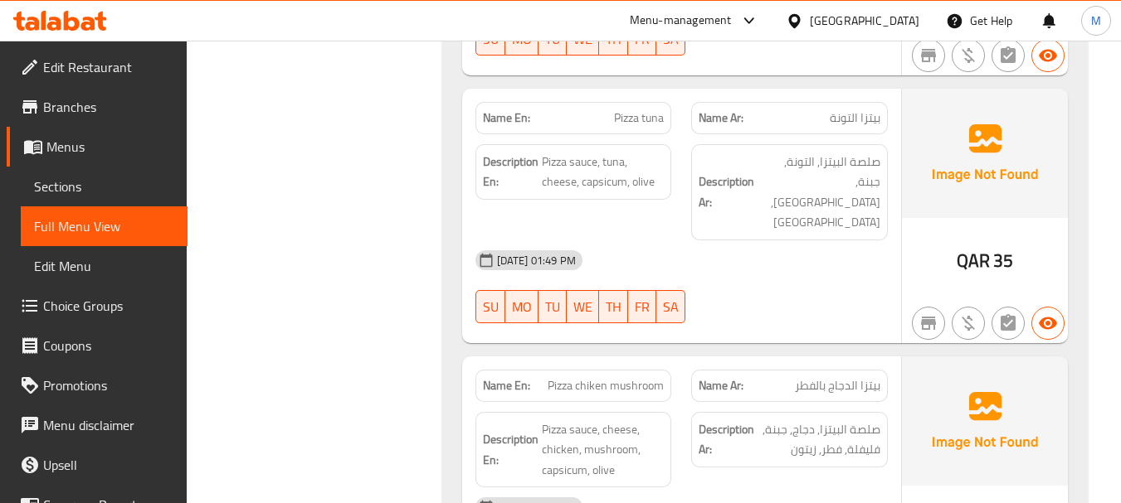
scroll to position [1078, 0]
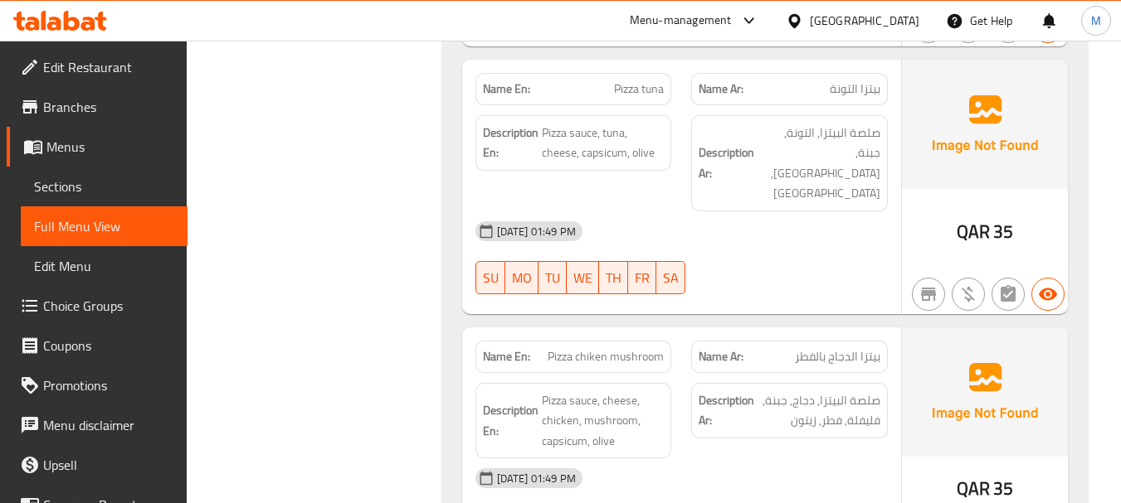
click at [752, 416] on div "Description Ar: صلصة البيتزا, دجاج, جبنة, فليفلة, فطر, زيتون" at bounding box center [789, 421] width 216 height 96
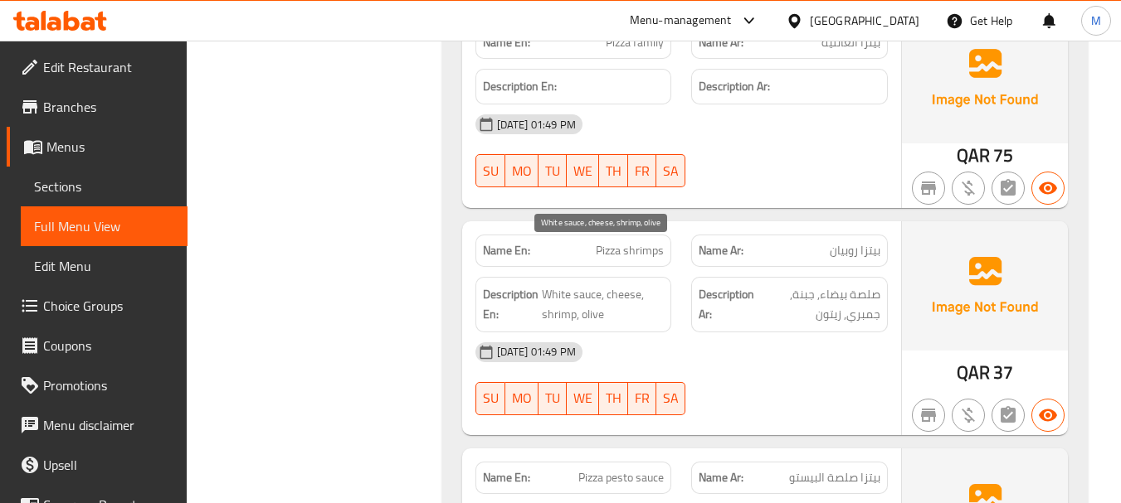
scroll to position [1659, 0]
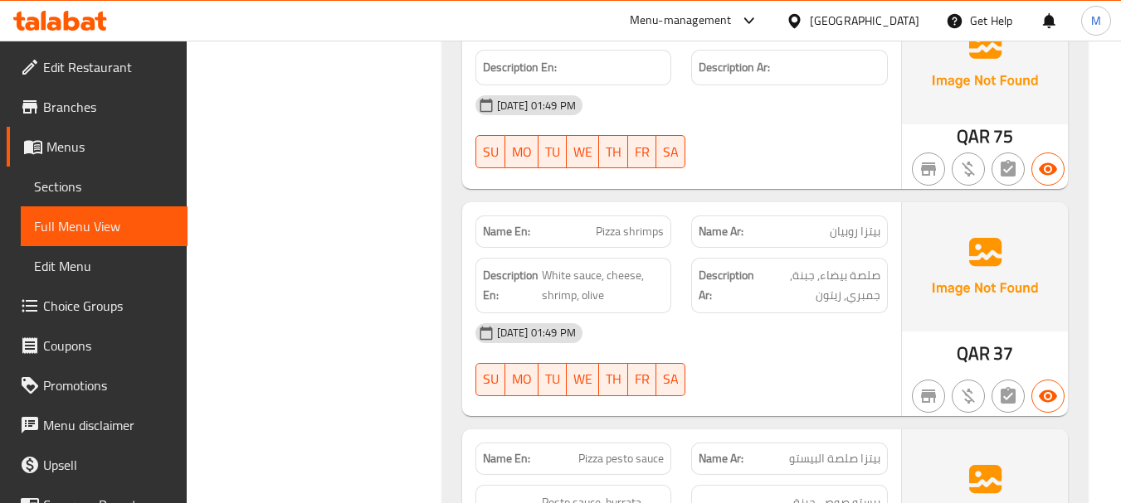
click at [776, 314] on div "07-09-2025 01:49 PM" at bounding box center [681, 334] width 432 height 40
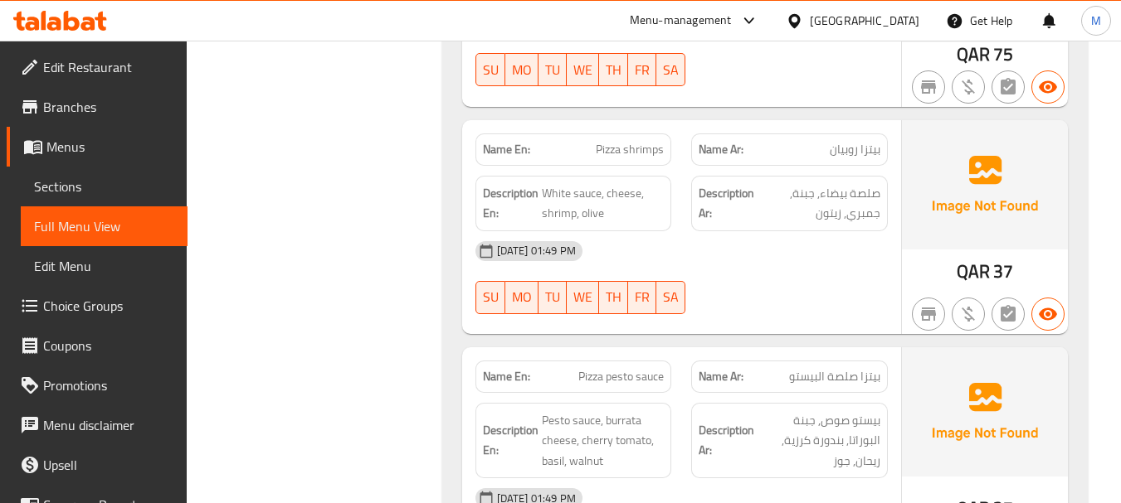
scroll to position [1845, 0]
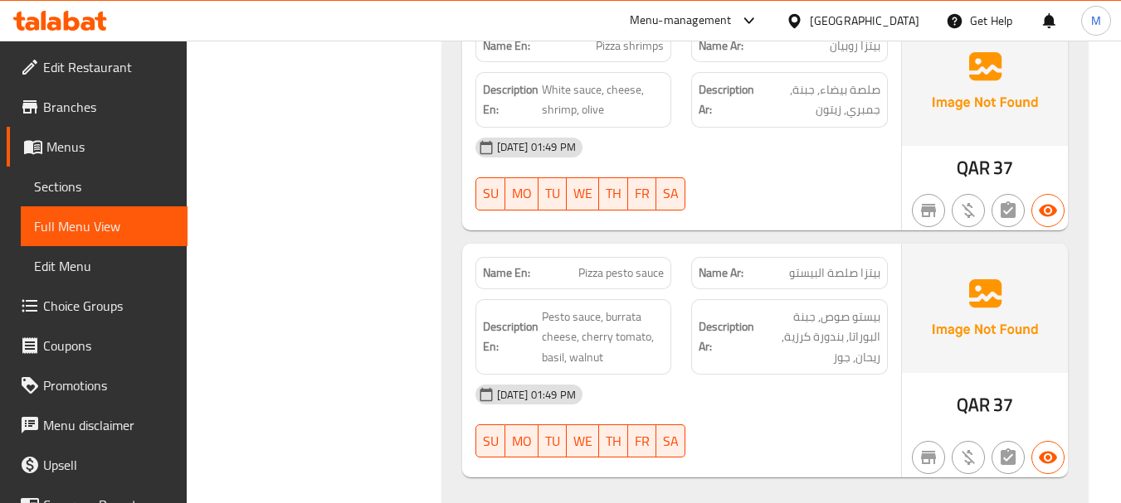
click at [738, 375] on div "07-09-2025 01:49 PM" at bounding box center [681, 395] width 432 height 40
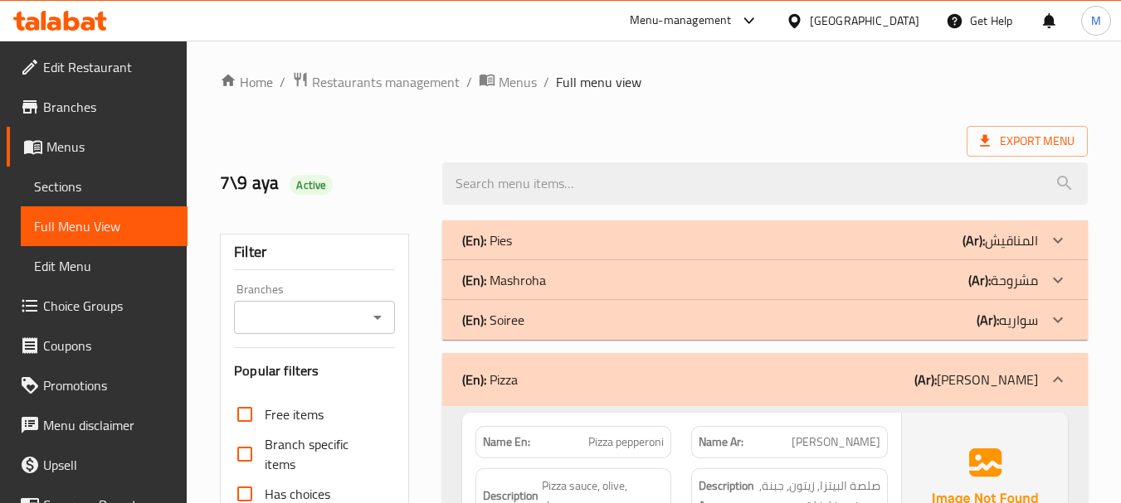
scroll to position [0, 0]
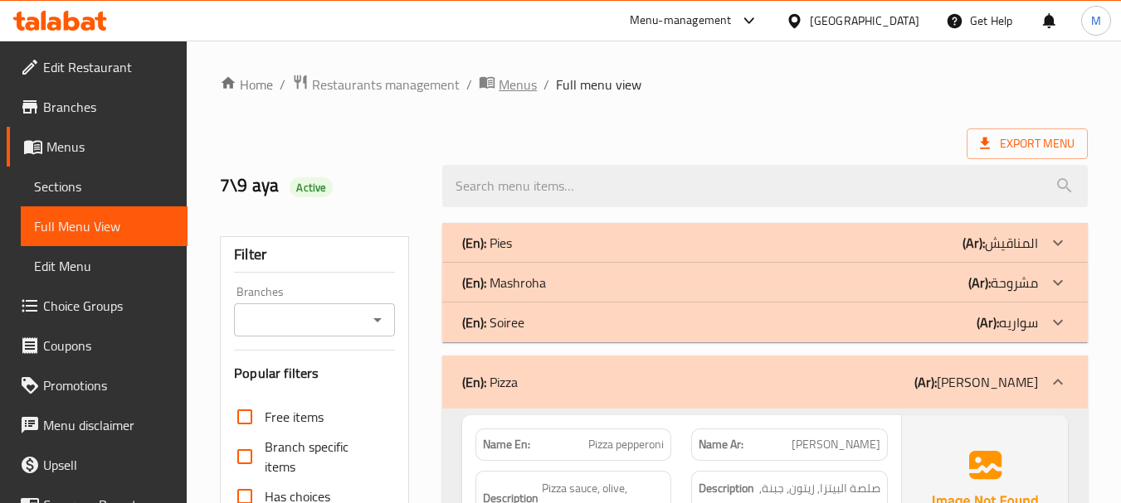
click at [511, 87] on span "Menus" at bounding box center [517, 85] width 38 height 20
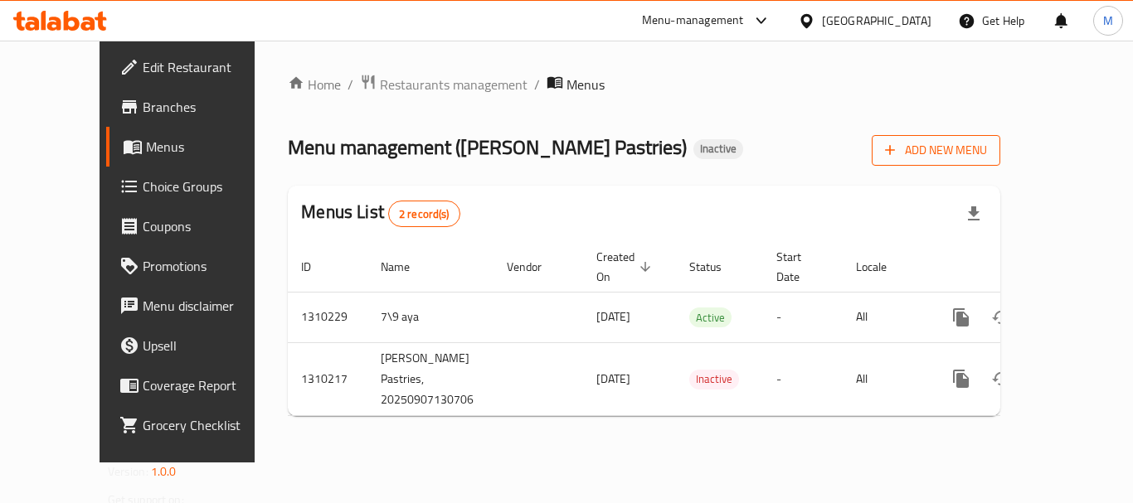
click at [987, 147] on span "Add New Menu" at bounding box center [936, 150] width 102 height 21
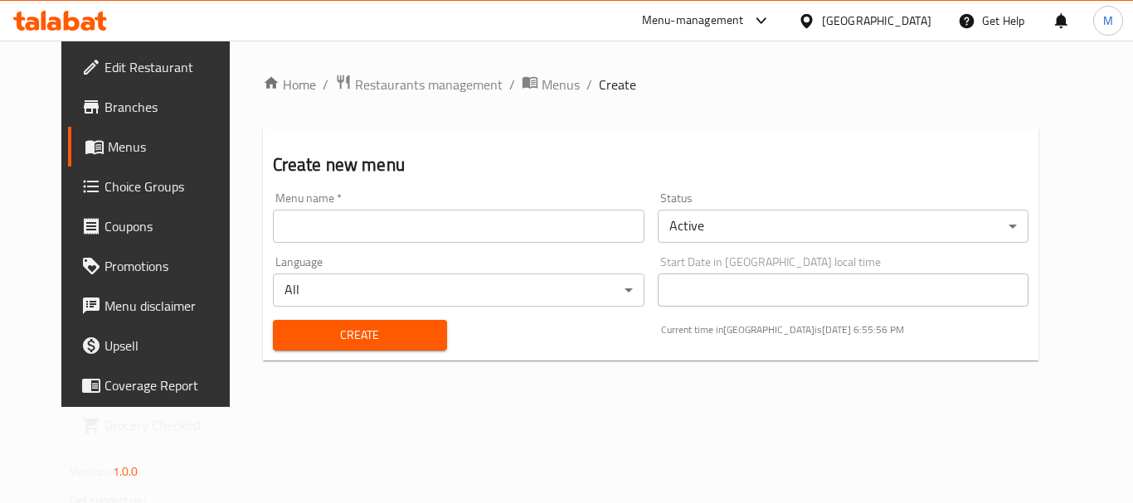
click at [319, 226] on input "text" at bounding box center [459, 226] width 372 height 33
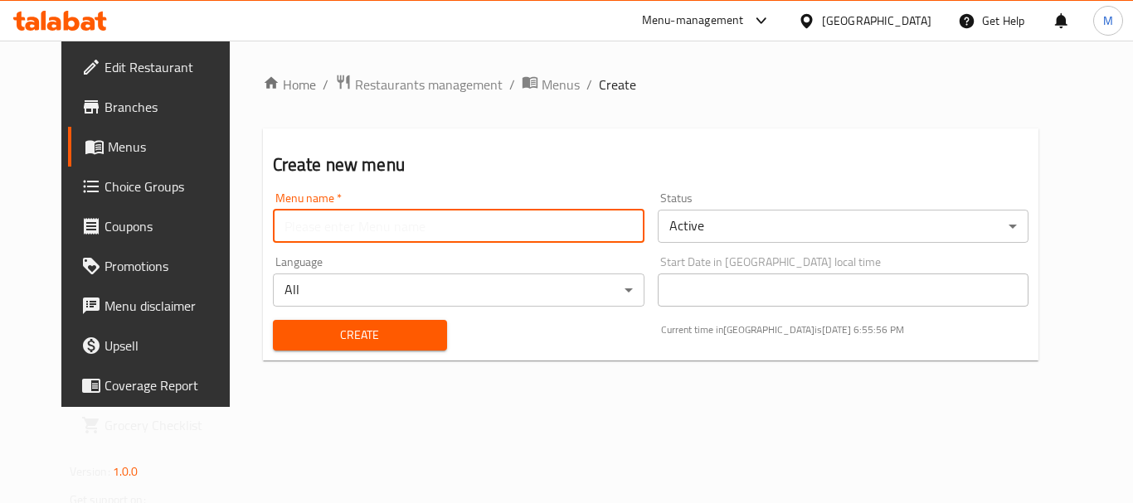
paste input "341666913"
type input "341666913"
click at [295, 345] on span "Create" at bounding box center [360, 335] width 148 height 21
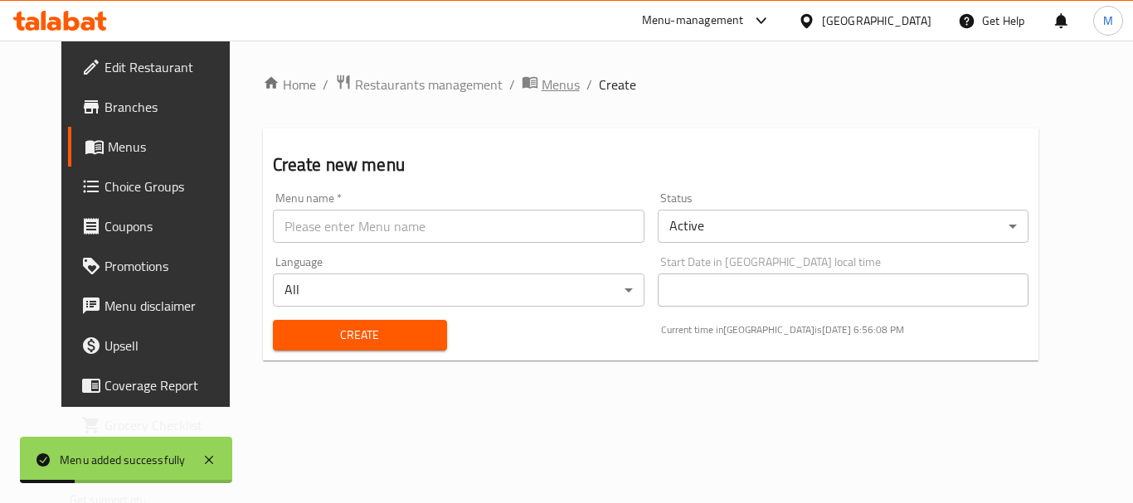
click at [542, 79] on span "Menus" at bounding box center [561, 85] width 38 height 20
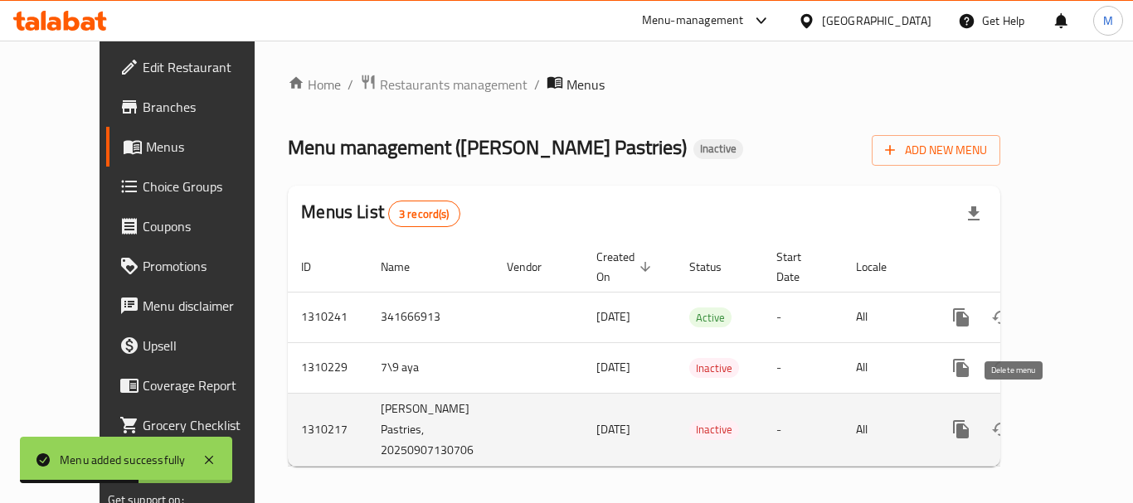
click at [1035, 422] on icon "enhanced table" at bounding box center [1041, 429] width 12 height 15
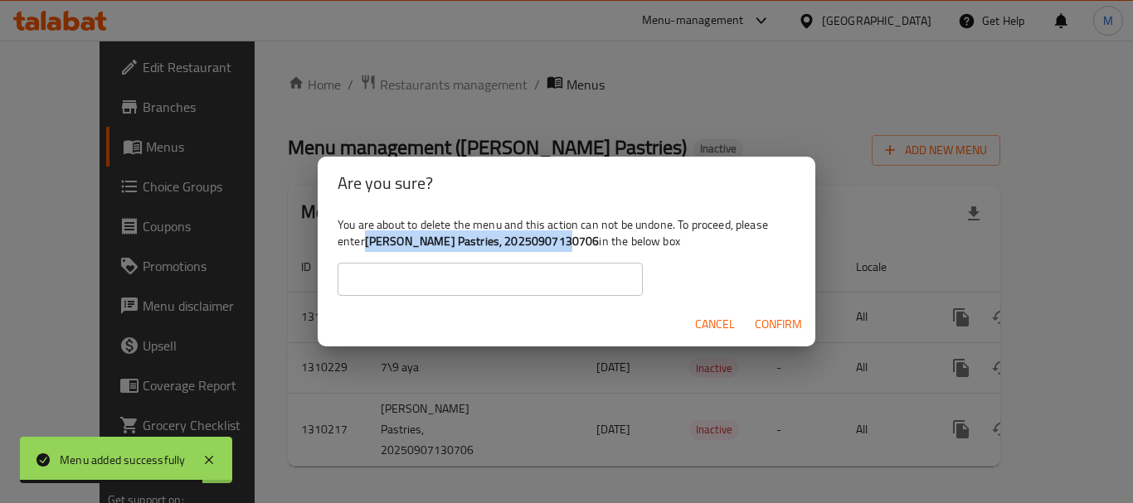
drag, startPoint x: 366, startPoint y: 238, endPoint x: 556, endPoint y: 236, distance: 190.0
click at [556, 236] on div "You are about to delete the menu and this action can not be undone. To proceed,…" at bounding box center [567, 256] width 498 height 93
copy b "Alf Ajwbh Pastries, 20250907130706"
click at [501, 280] on input "text" at bounding box center [490, 279] width 305 height 33
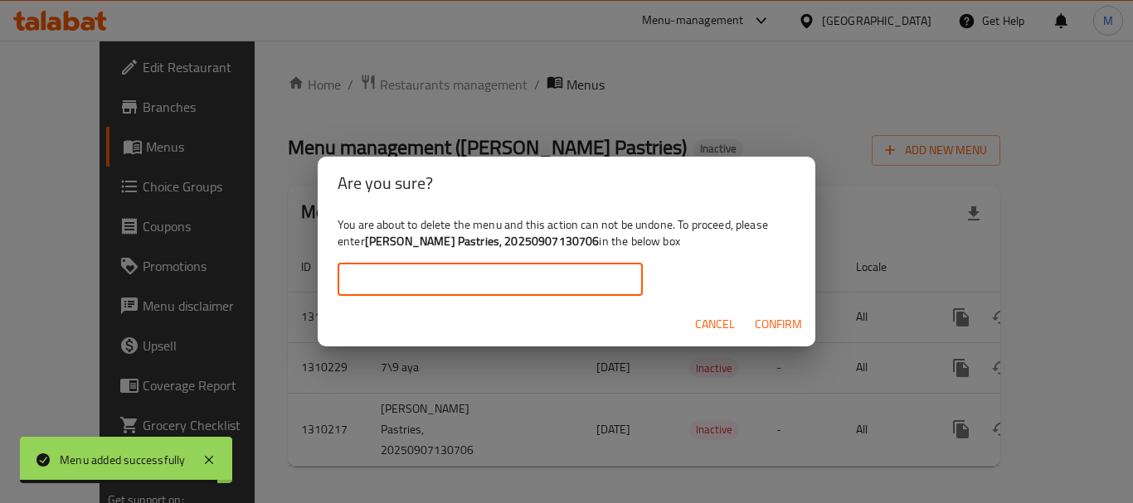
paste input "Alf Ajwbh Pastries, 20250907130706"
type input "Alf Ajwbh Pastries, 20250907130706"
click at [788, 326] on span "Confirm" at bounding box center [778, 324] width 47 height 21
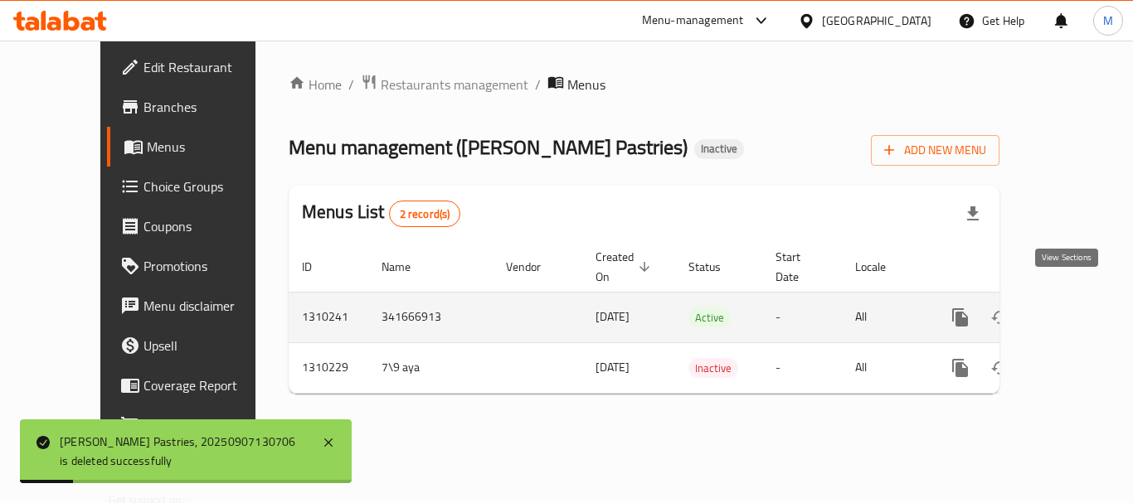
click at [1070, 308] on icon "enhanced table" at bounding box center [1080, 318] width 20 height 20
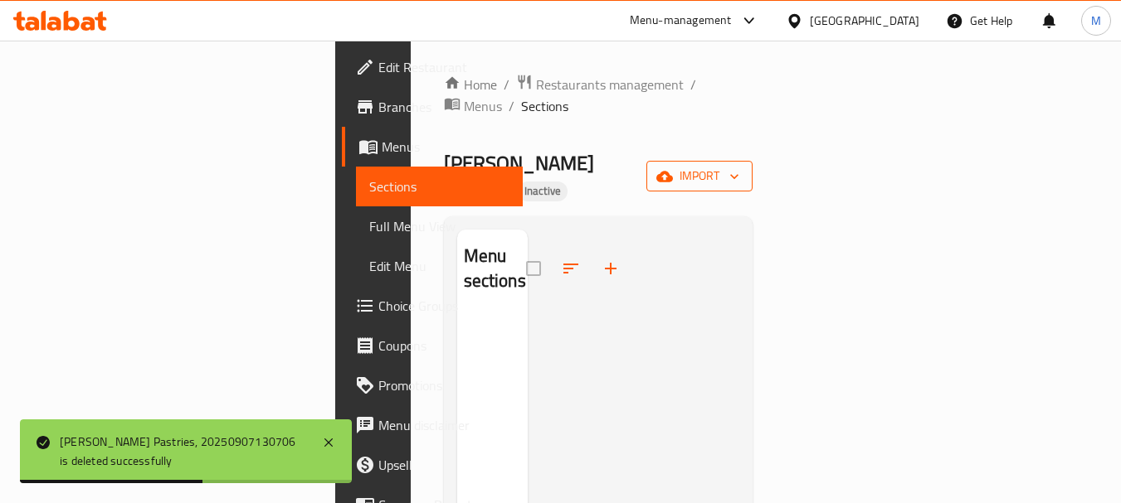
click at [739, 166] on span "import" at bounding box center [699, 176] width 80 height 21
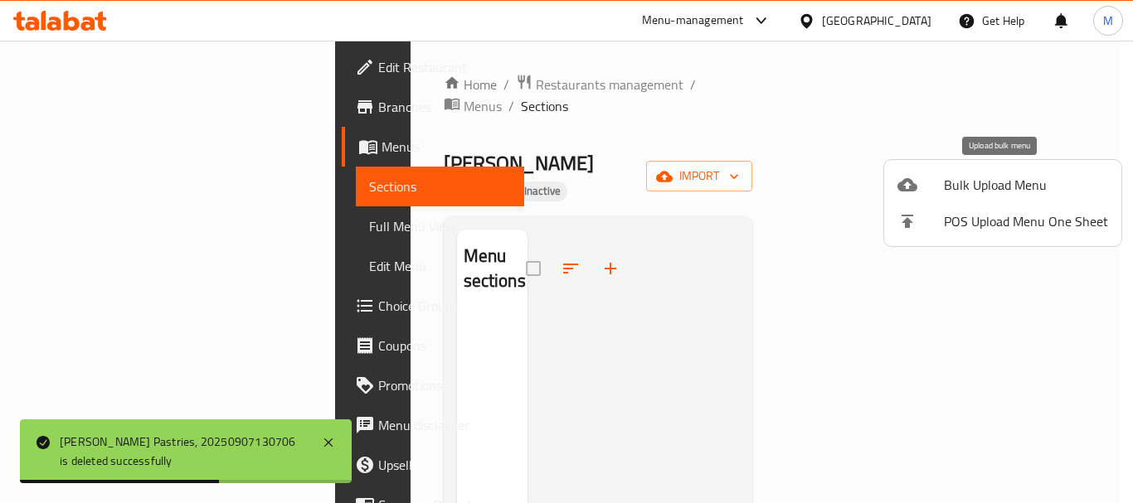
click at [948, 192] on span "Bulk Upload Menu" at bounding box center [1026, 185] width 164 height 20
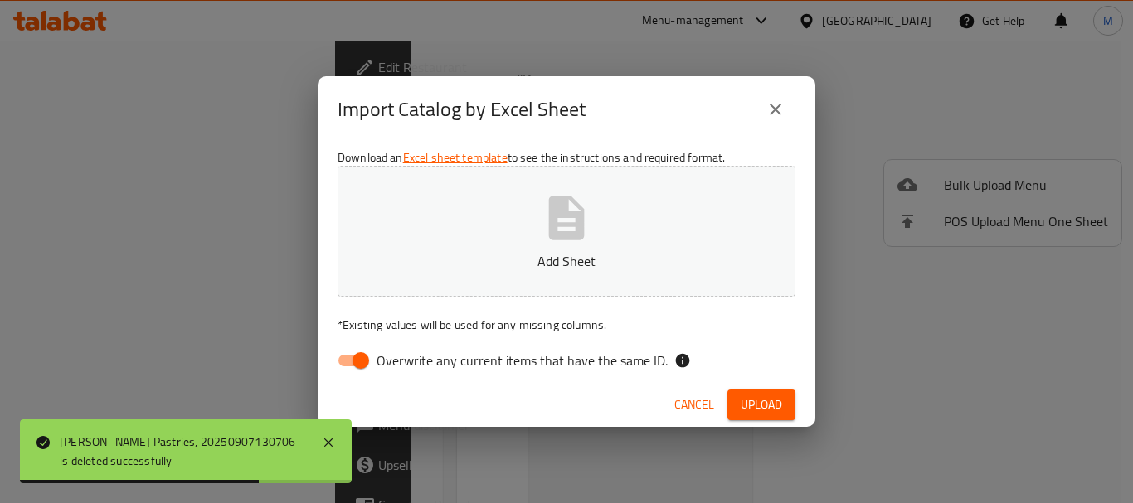
click at [480, 352] on span "Overwrite any current items that have the same ID." at bounding box center [522, 361] width 291 height 20
click at [408, 352] on input "Overwrite any current items that have the same ID." at bounding box center [361, 361] width 95 height 32
checkbox input "false"
click at [510, 238] on button "Add Sheet" at bounding box center [567, 231] width 458 height 131
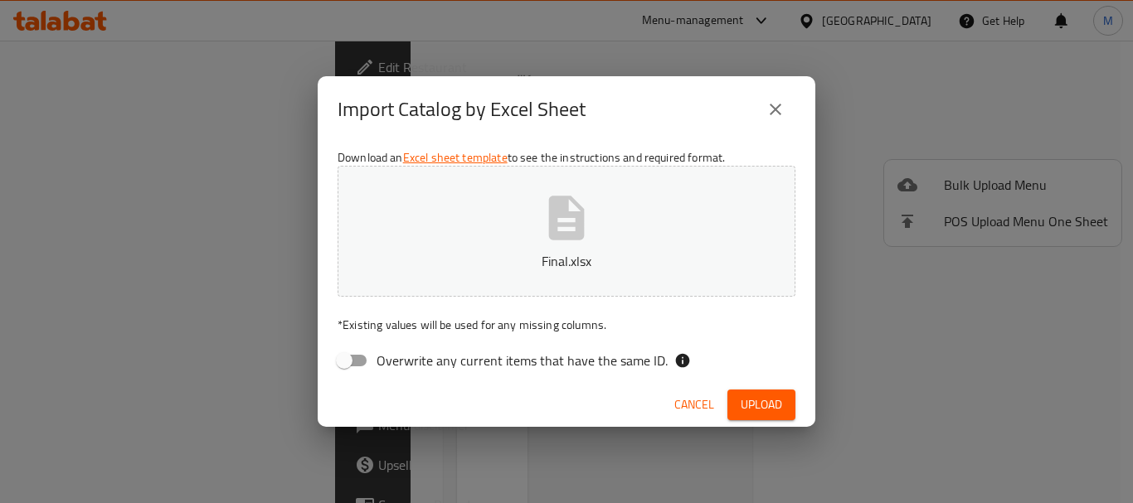
click at [753, 412] on span "Upload" at bounding box center [761, 405] width 41 height 21
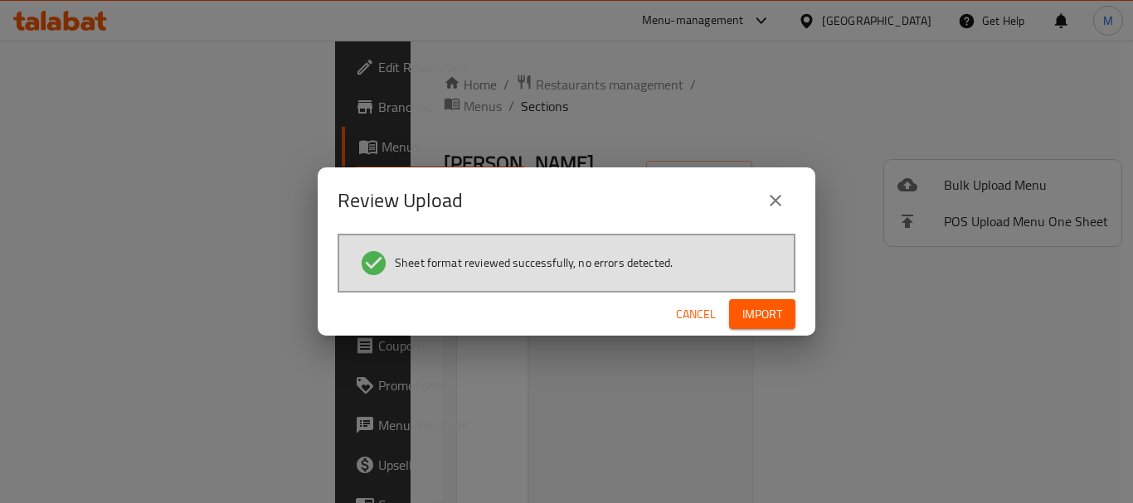
click at [750, 314] on span "Import" at bounding box center [762, 314] width 40 height 21
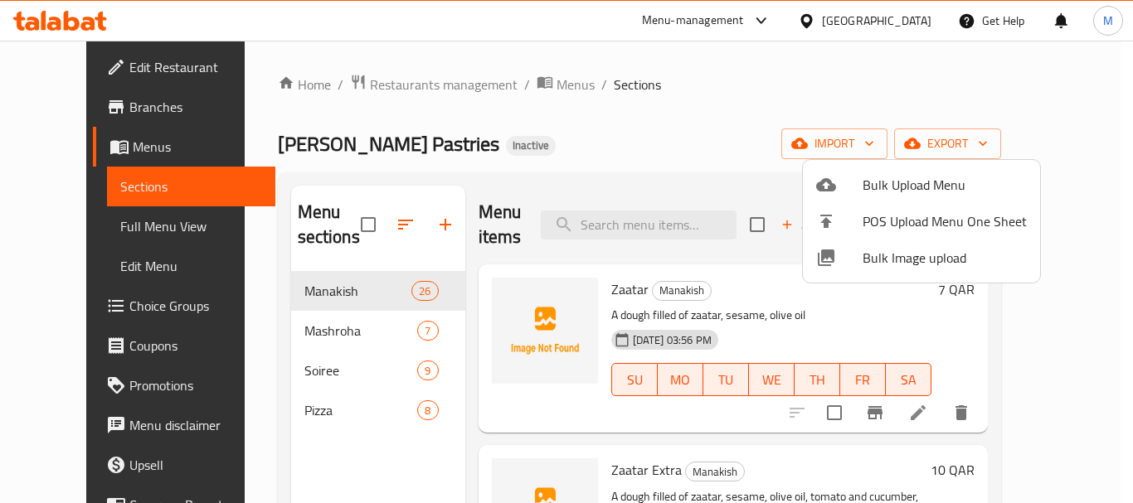
click at [96, 223] on div at bounding box center [566, 251] width 1133 height 503
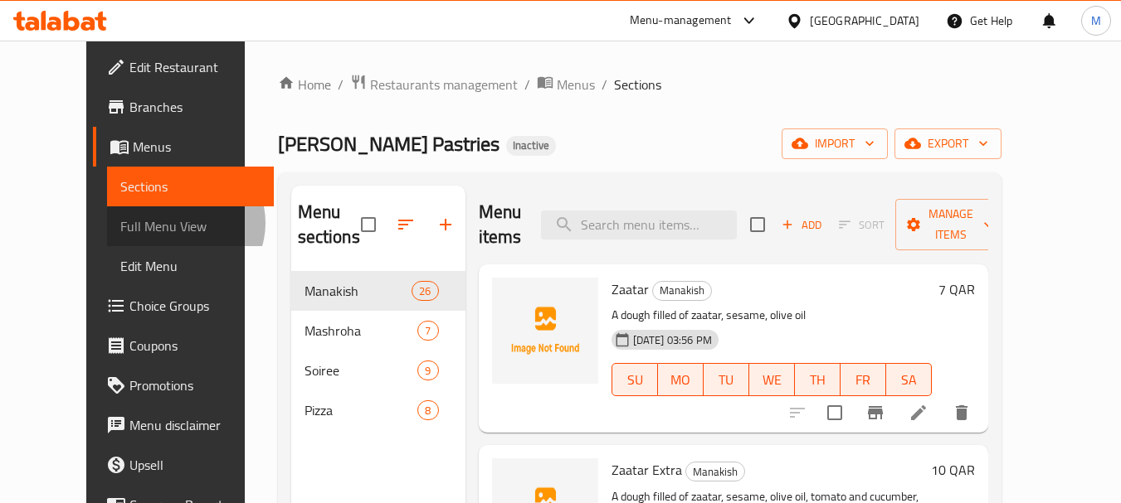
click at [120, 223] on span "Full Menu View" at bounding box center [190, 226] width 140 height 20
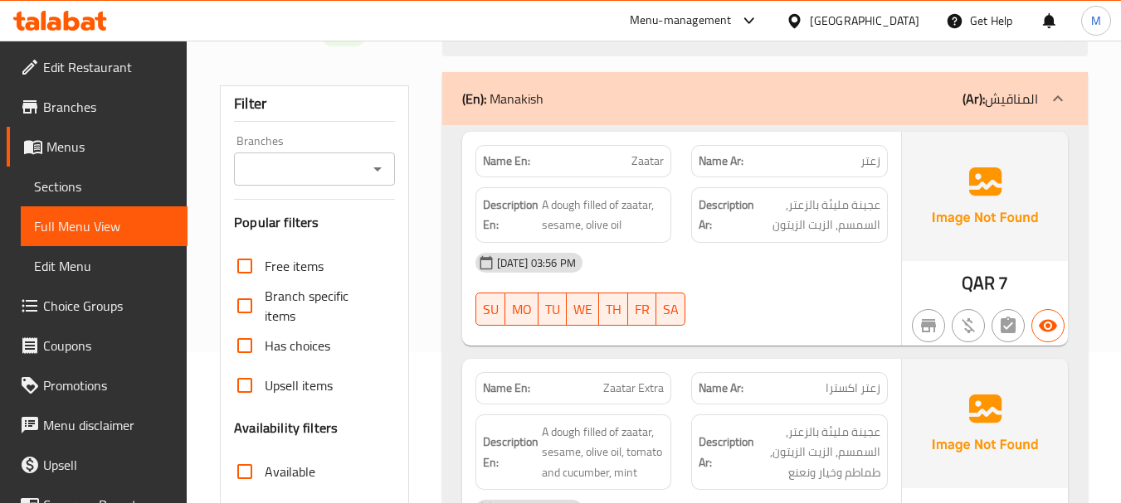
scroll to position [415, 0]
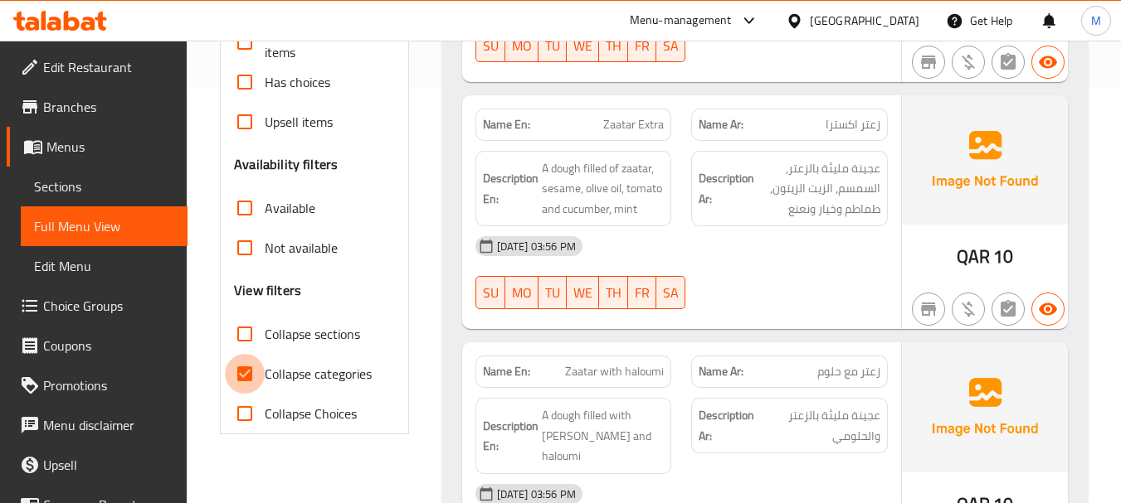
click at [248, 371] on input "Collapse categories" at bounding box center [245, 374] width 40 height 40
checkbox input "false"
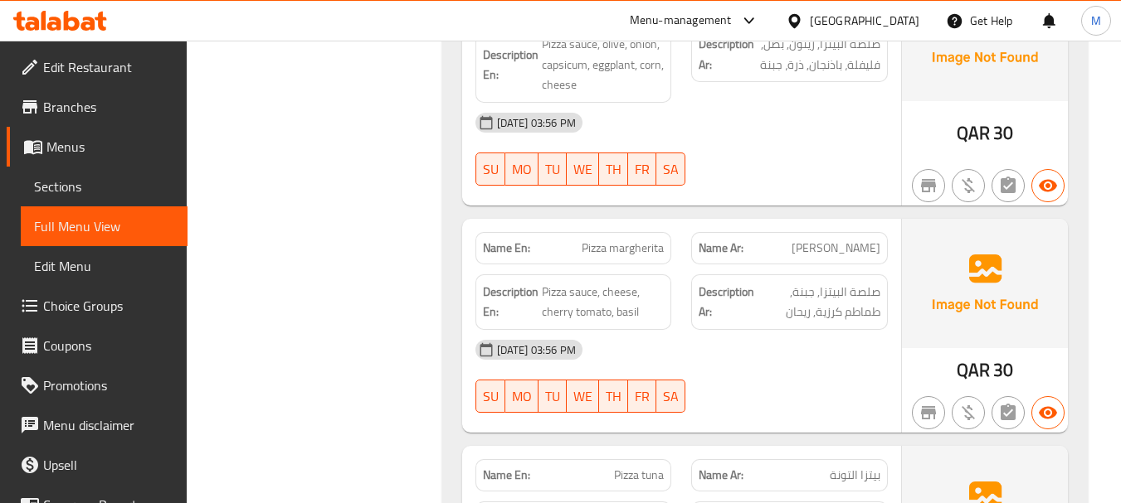
scroll to position [10481, 0]
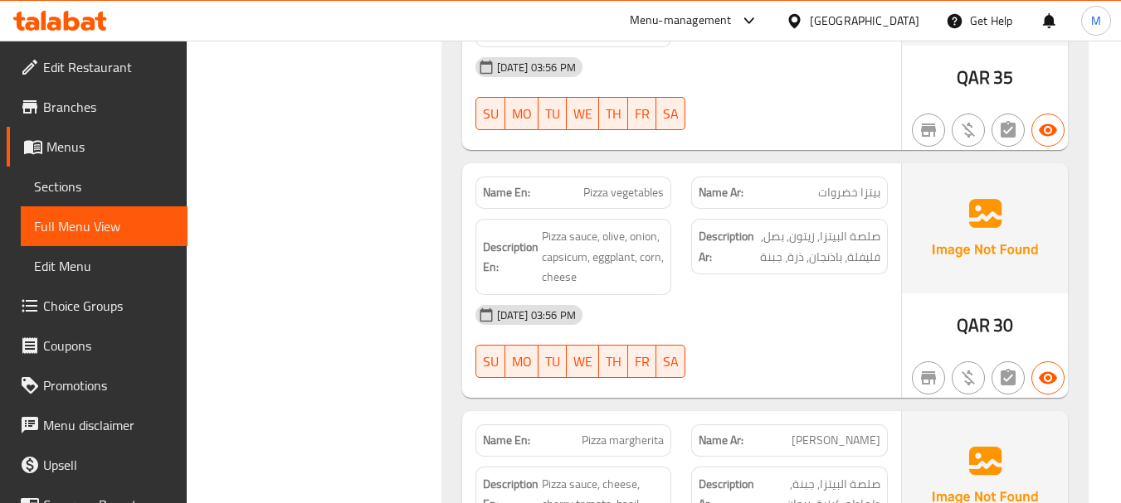
click at [98, 60] on span "Edit Restaurant" at bounding box center [108, 67] width 131 height 20
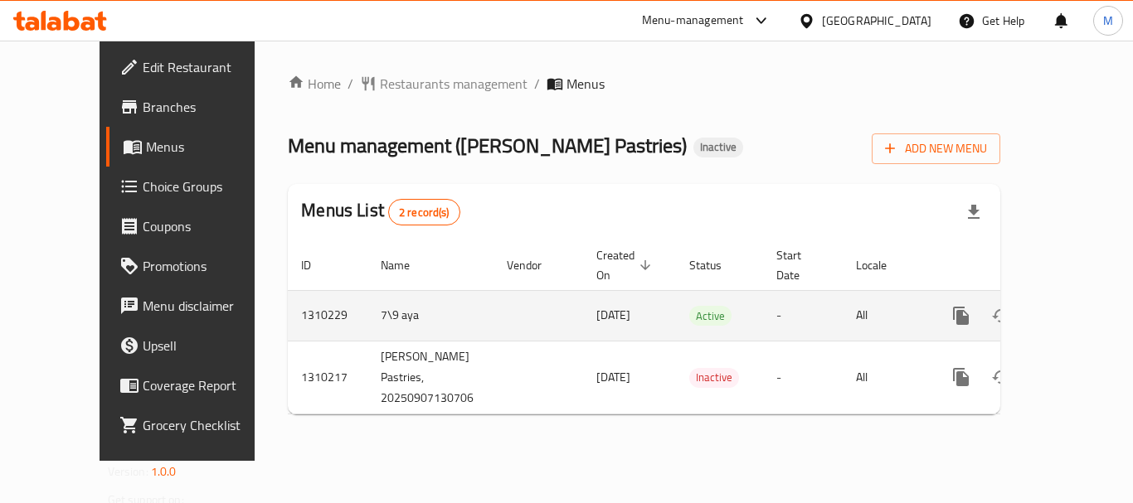
click at [1071, 306] on icon "enhanced table" at bounding box center [1081, 316] width 20 height 20
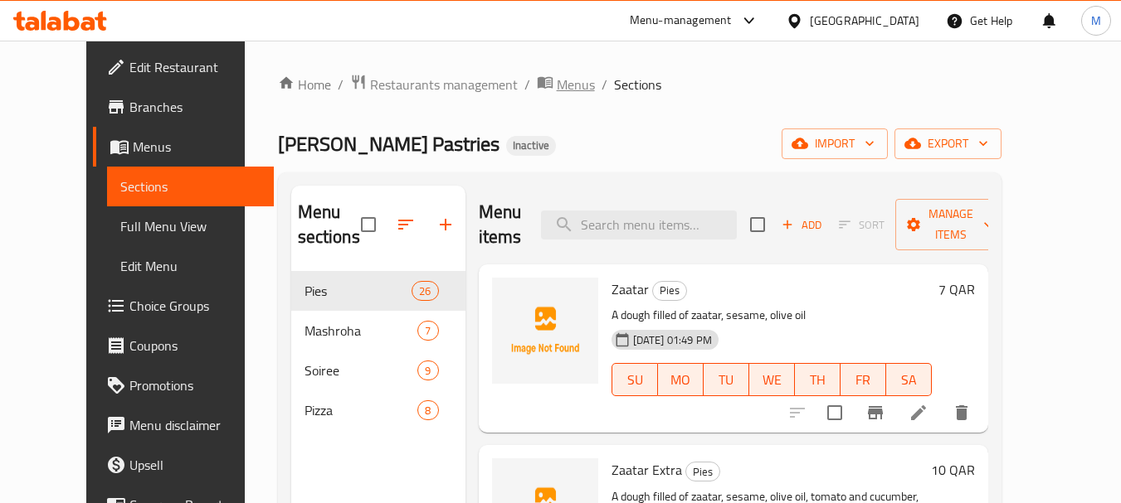
click at [557, 90] on span "Menus" at bounding box center [576, 85] width 38 height 20
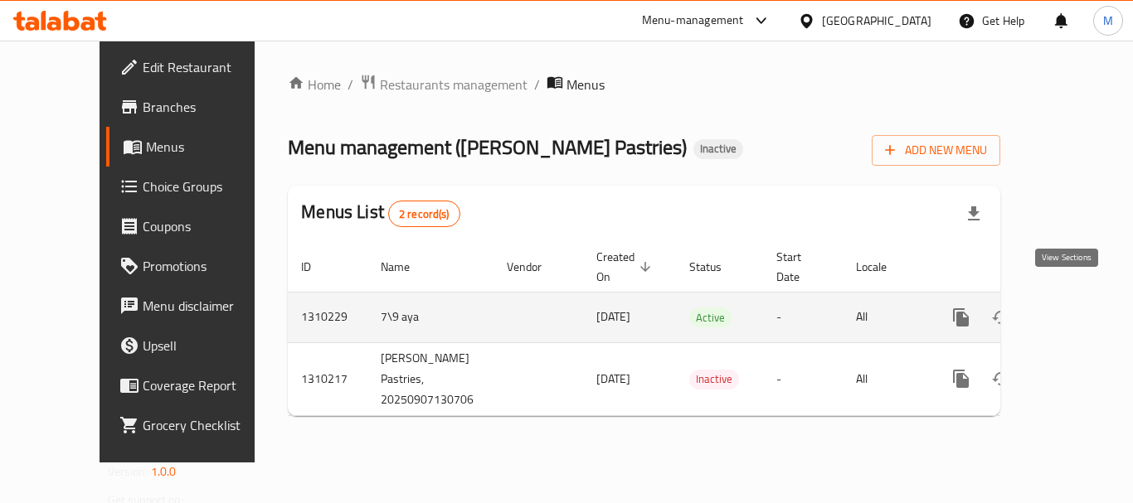
click at [1073, 310] on icon "enhanced table" at bounding box center [1080, 317] width 15 height 15
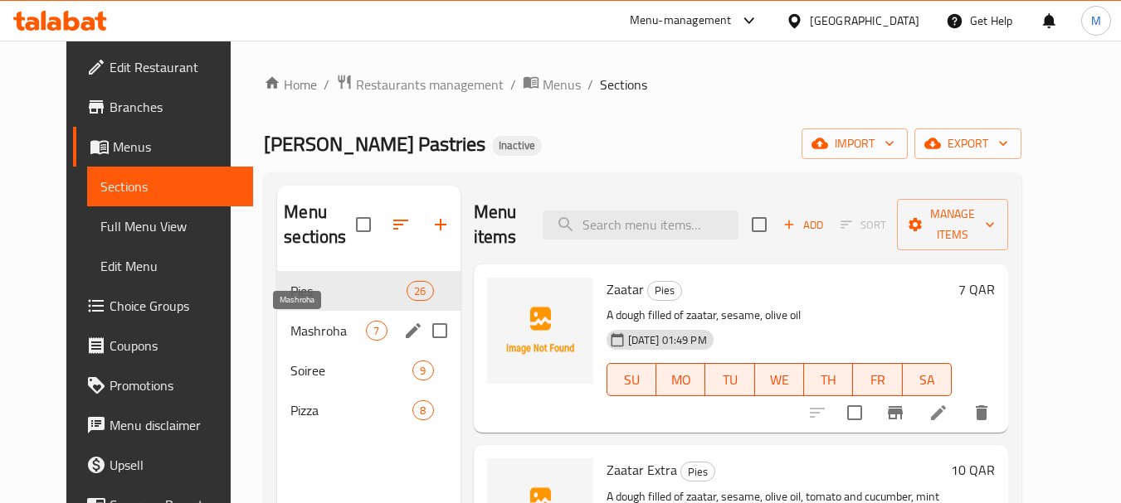
click at [290, 323] on span "Mashroha" at bounding box center [327, 331] width 75 height 20
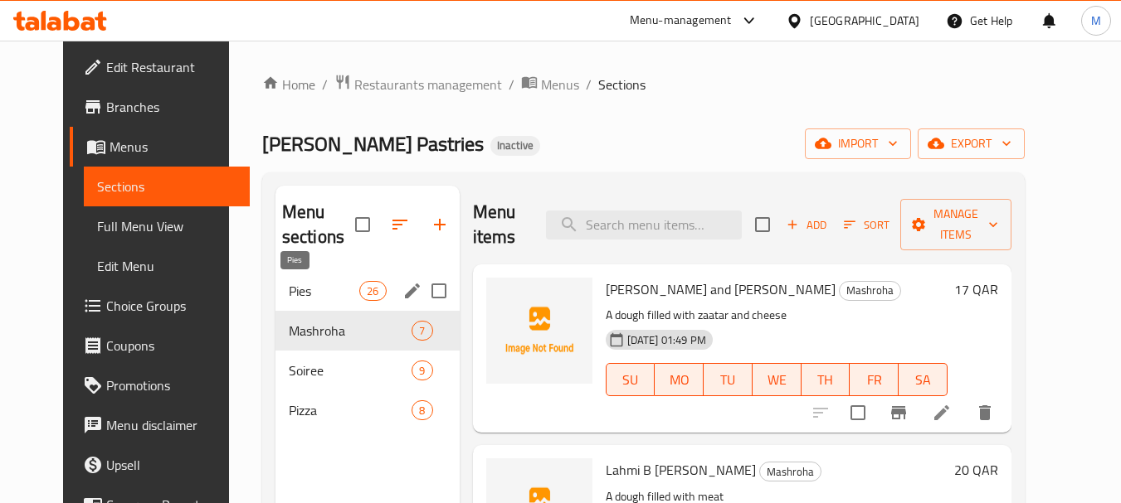
click at [289, 292] on span "Pies" at bounding box center [324, 291] width 71 height 20
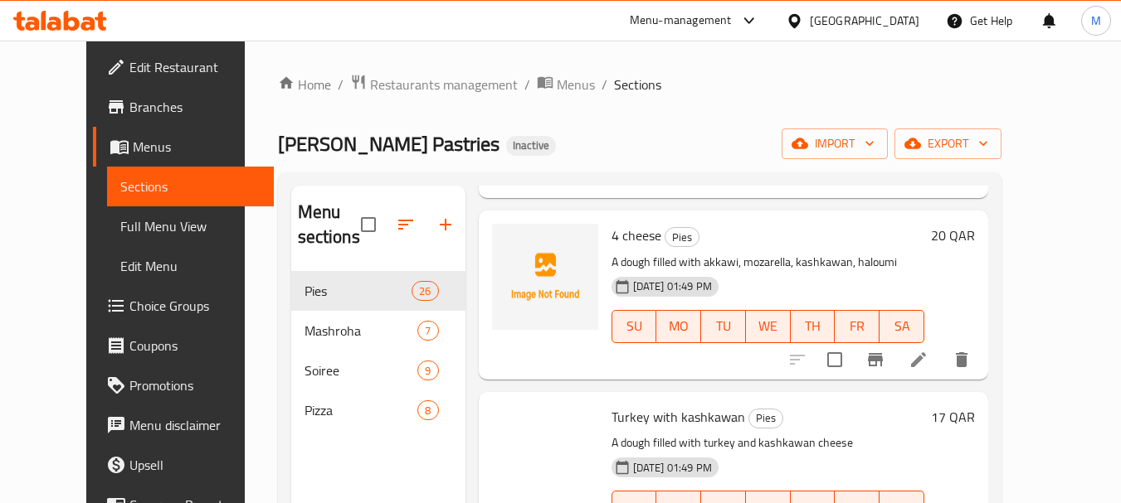
scroll to position [4274, 0]
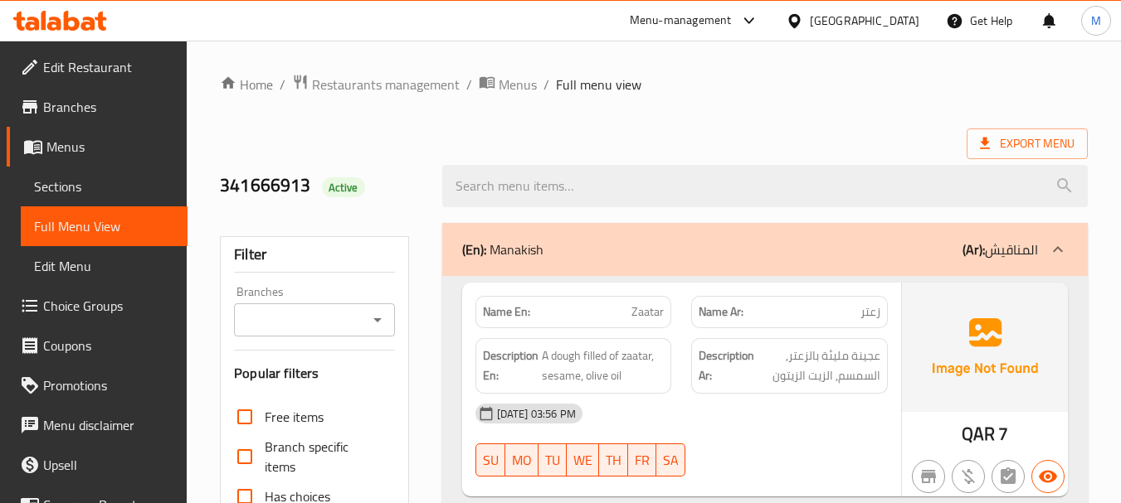
click at [106, 182] on span "Sections" at bounding box center [104, 187] width 140 height 20
